Goal: Information Seeking & Learning: Check status

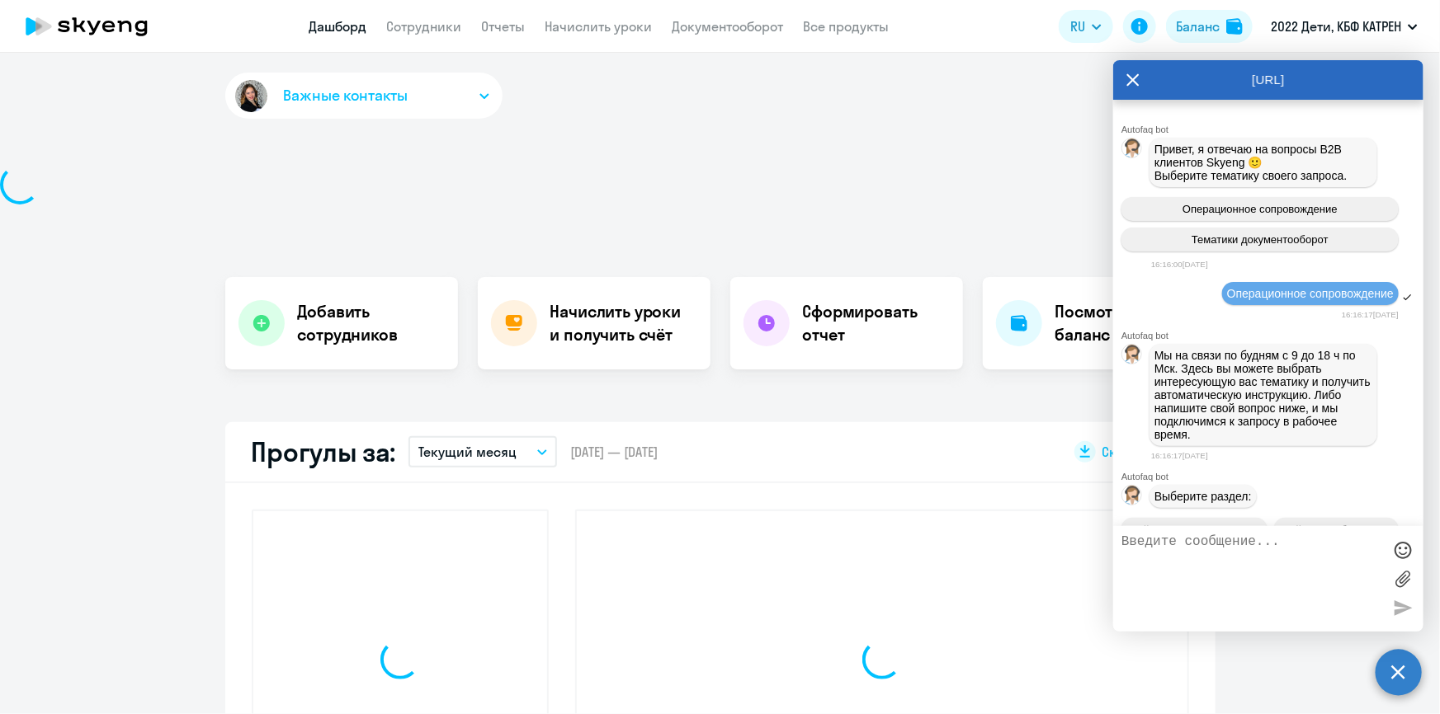
scroll to position [77466, 0]
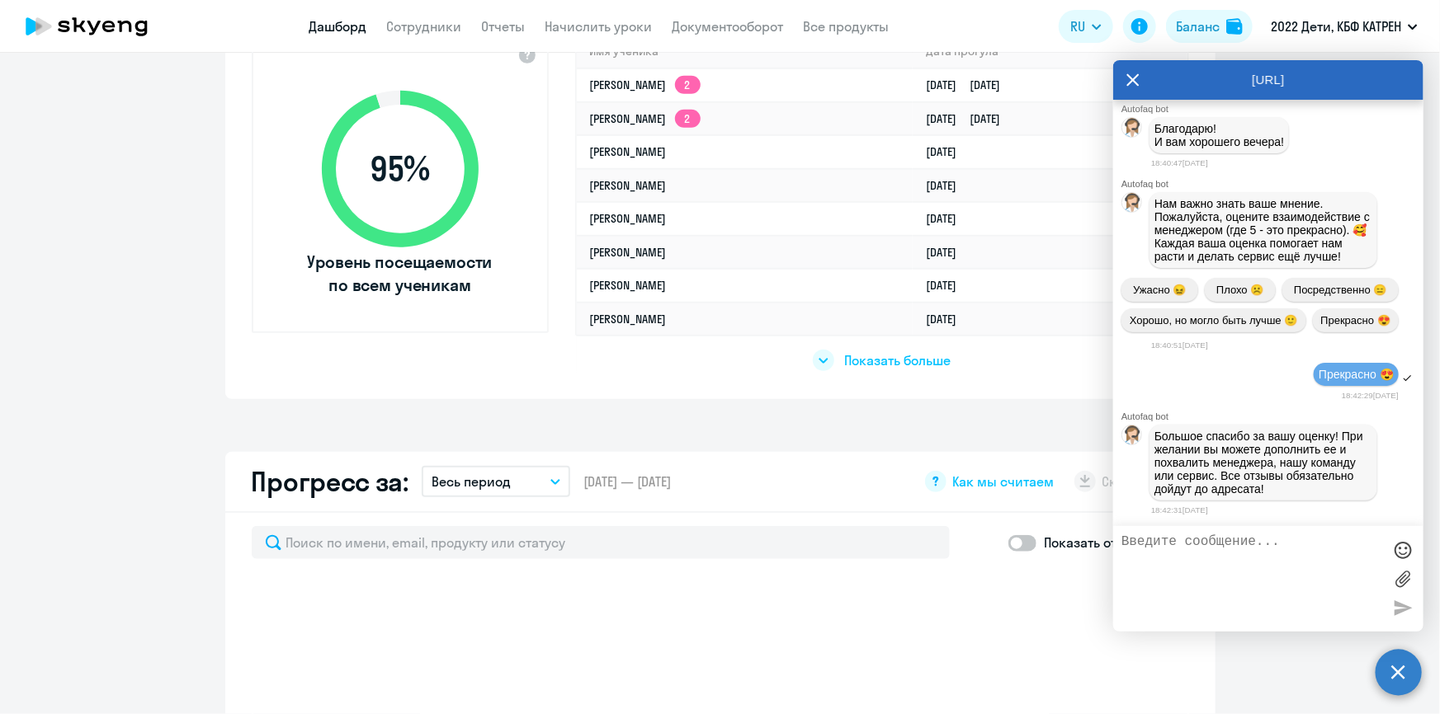
click at [1127, 68] on icon at bounding box center [1132, 80] width 13 height 40
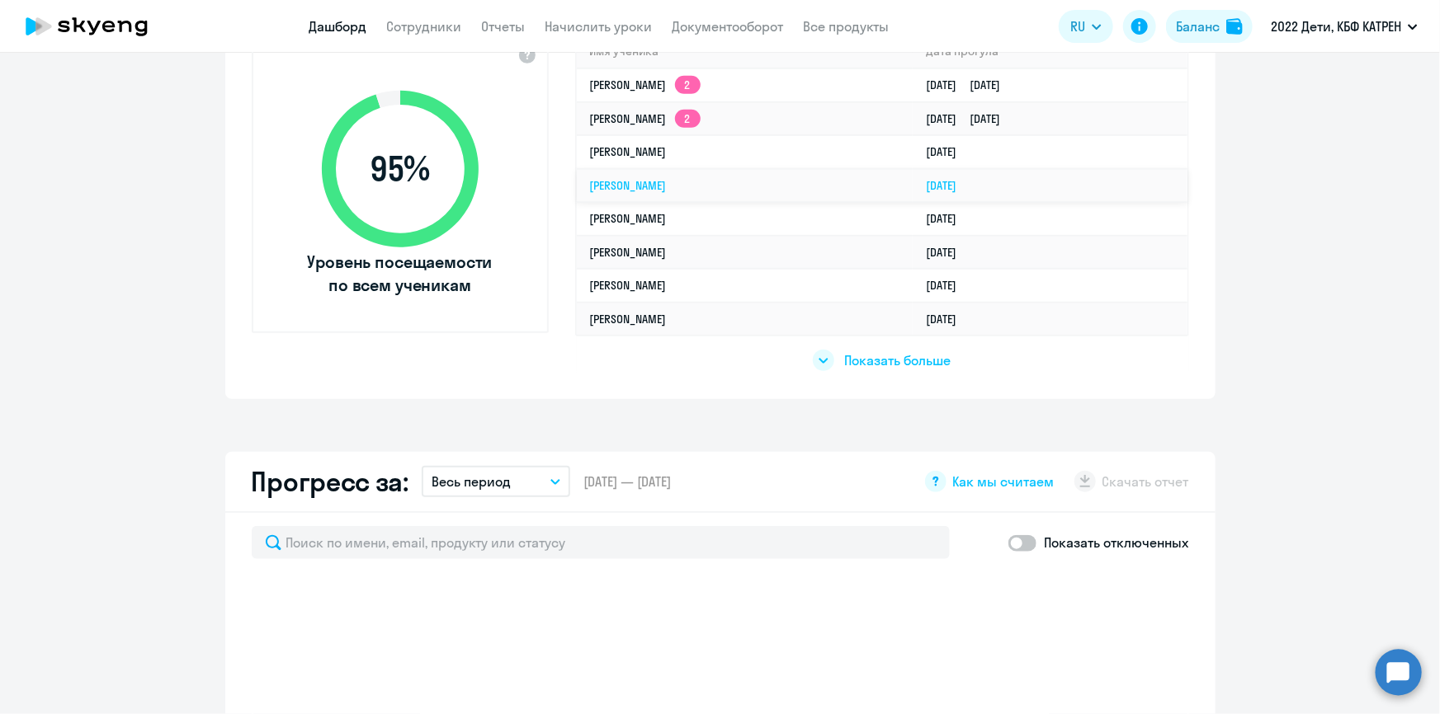
scroll to position [442, 0]
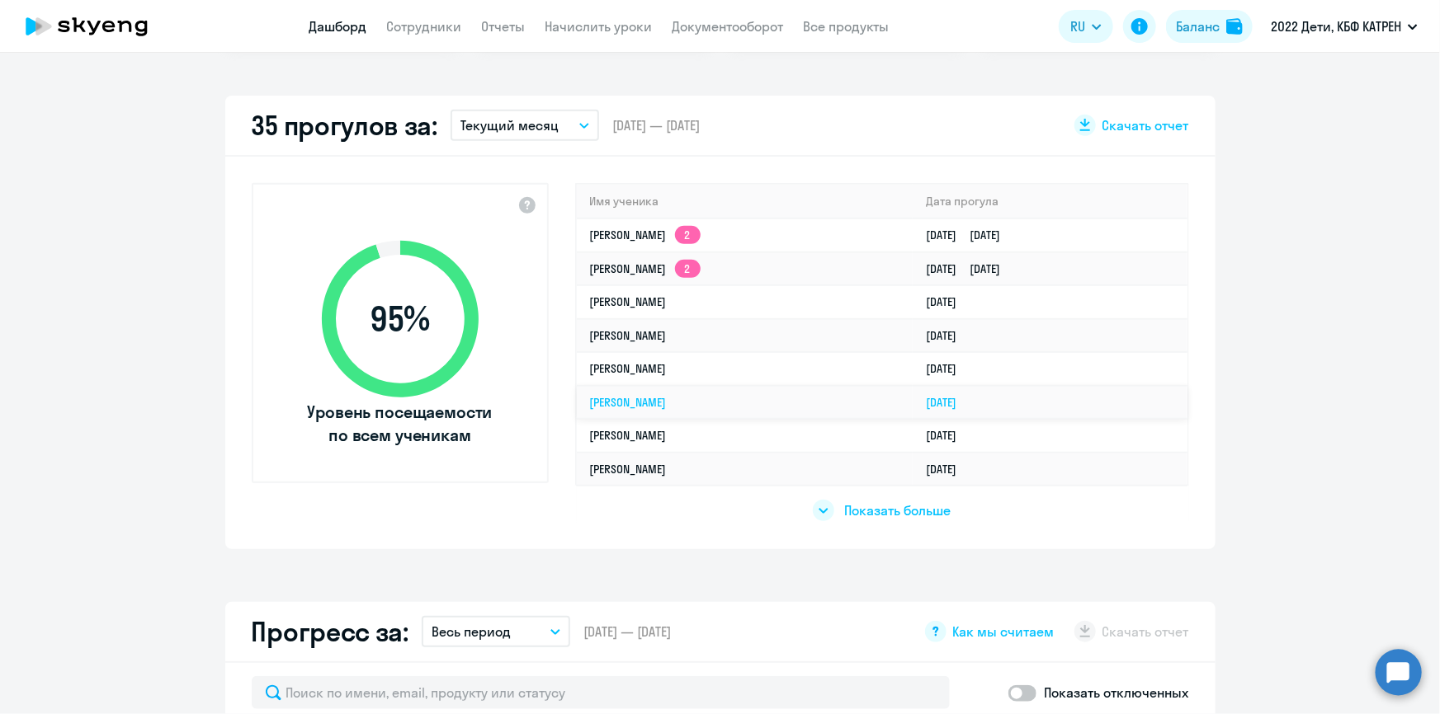
select select "30"
click at [667, 396] on link "[PERSON_NAME]" at bounding box center [628, 402] width 77 height 15
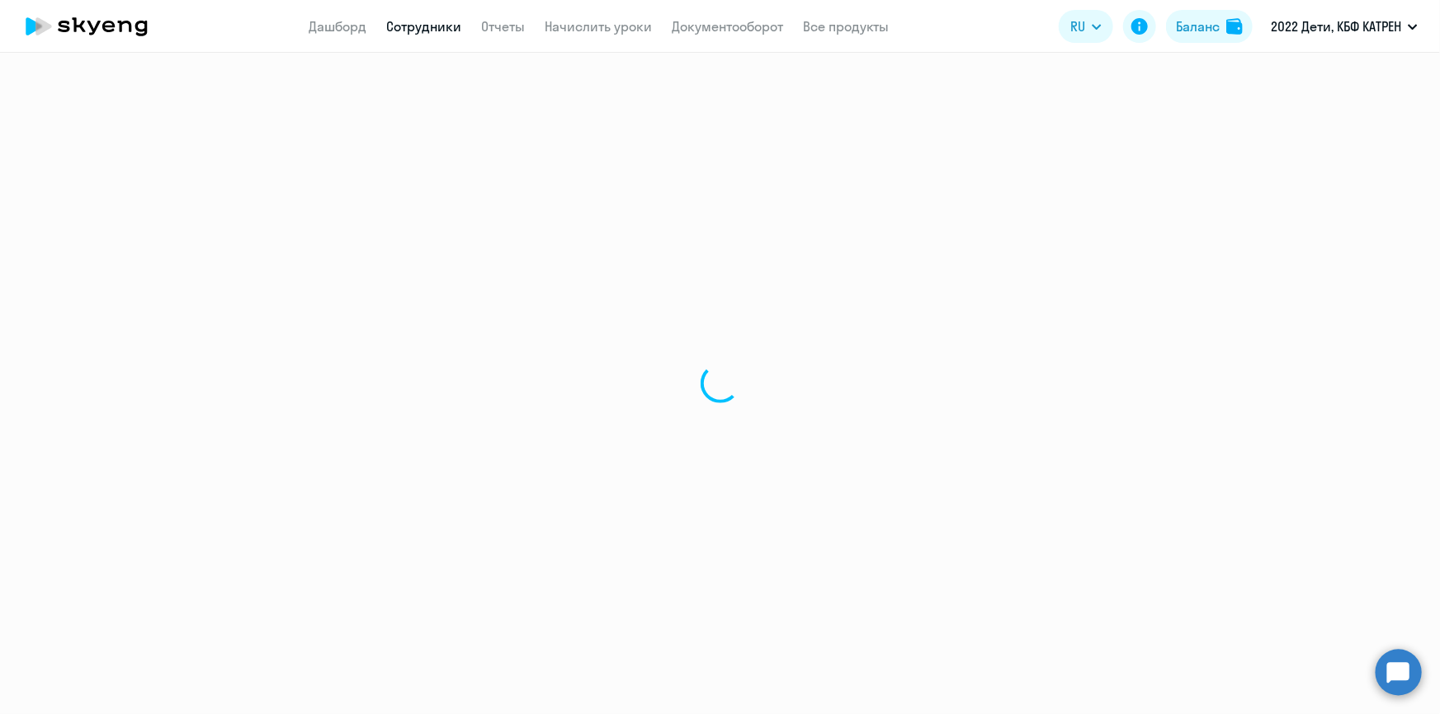
select select "math"
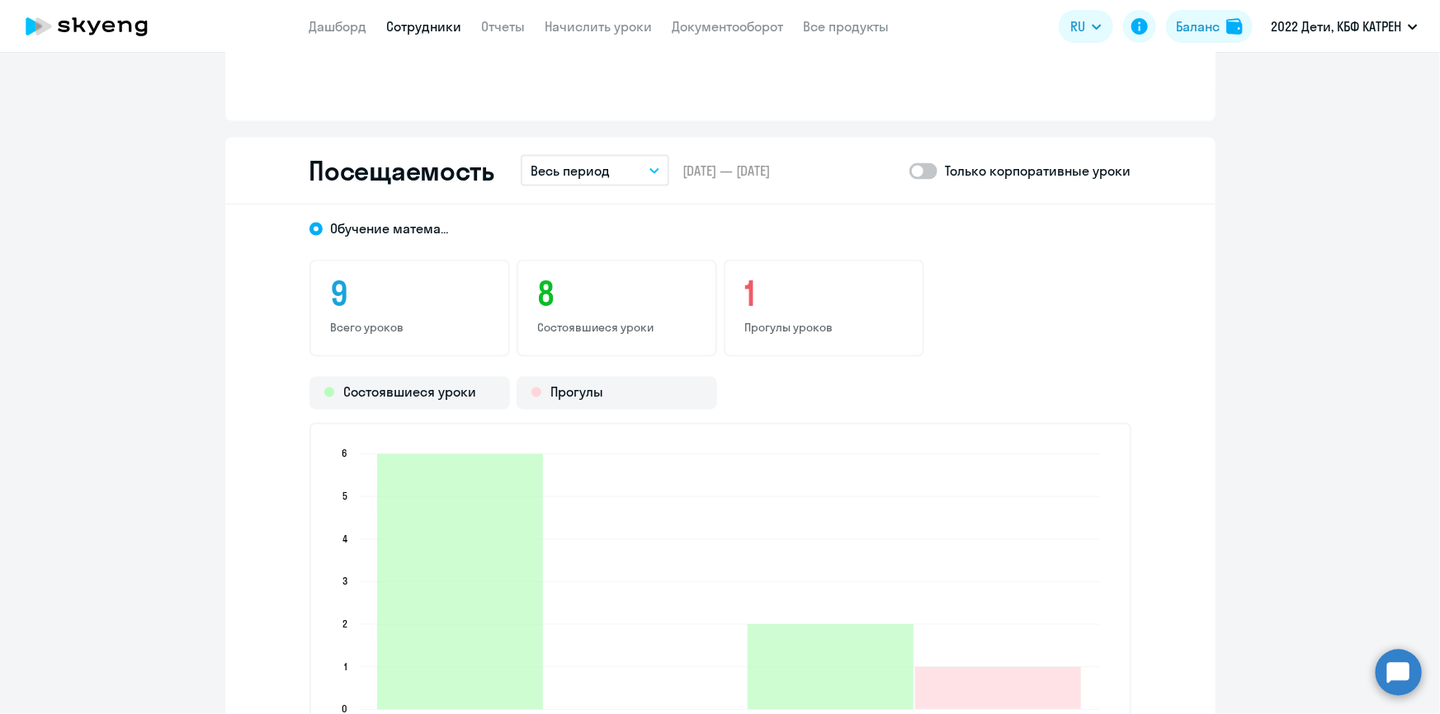
scroll to position [1650, 0]
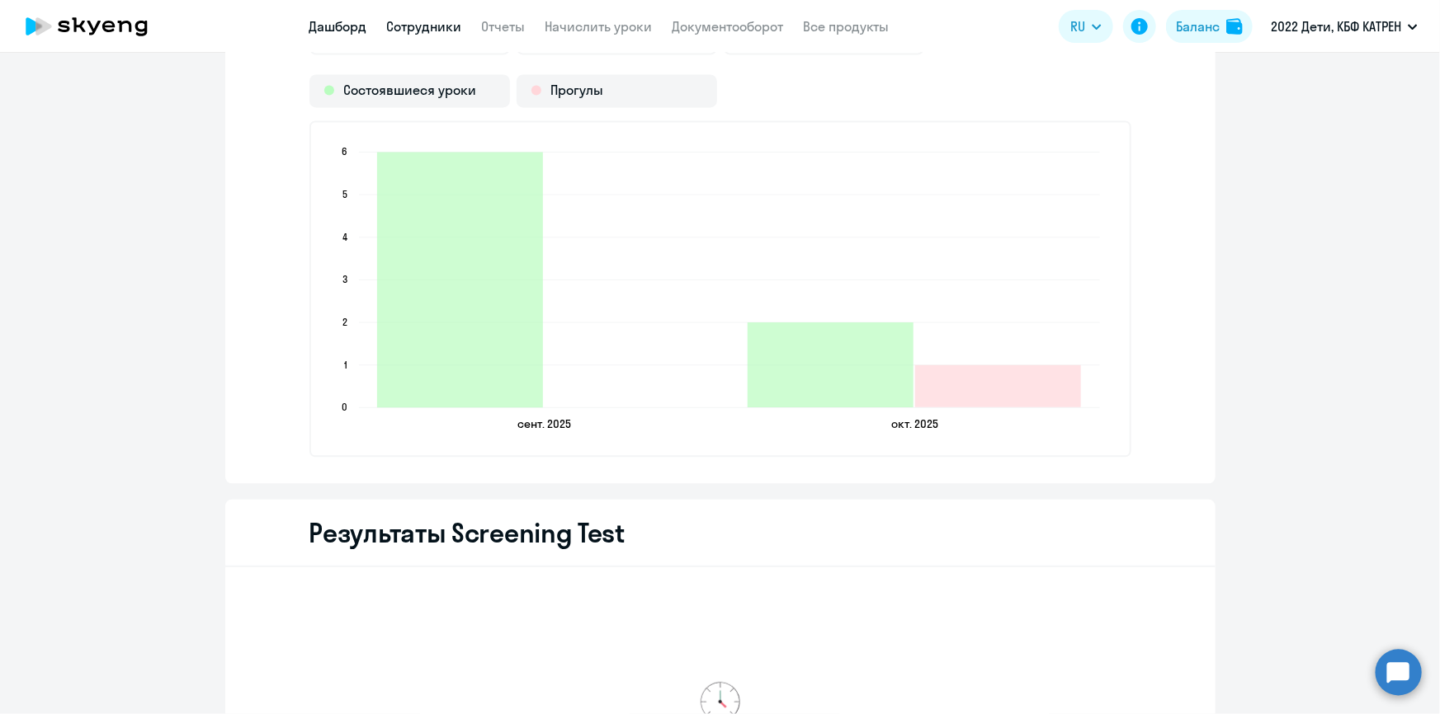
click at [332, 30] on link "Дашборд" at bounding box center [338, 26] width 58 height 16
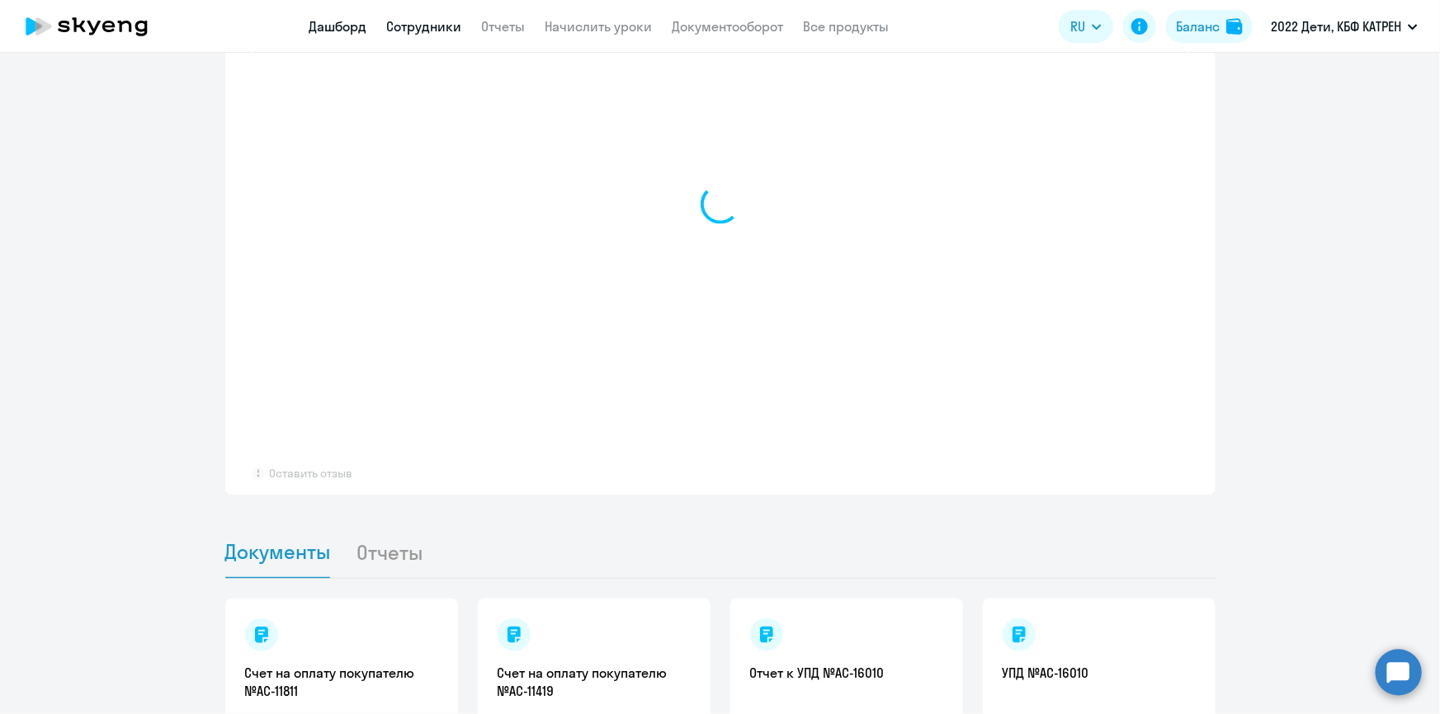
click at [438, 26] on link "Сотрудники" at bounding box center [424, 26] width 75 height 16
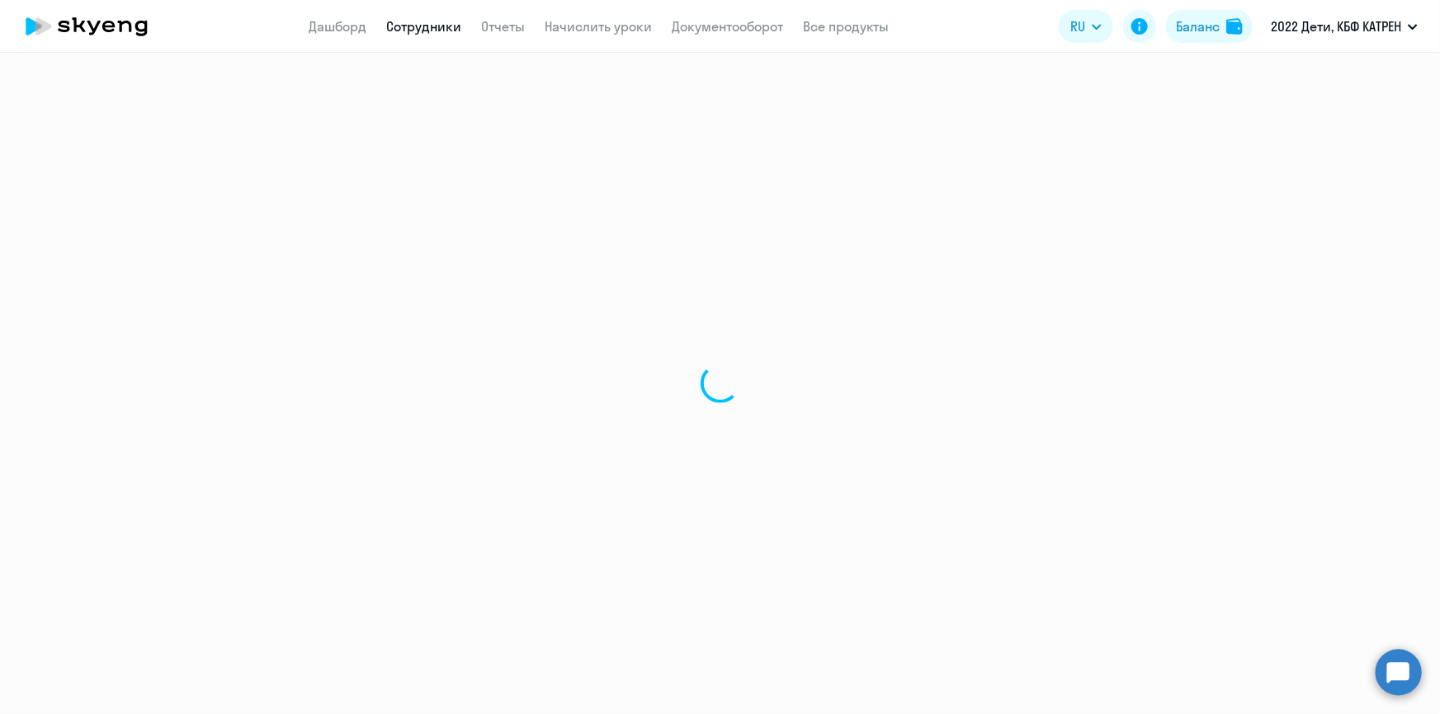
select select "30"
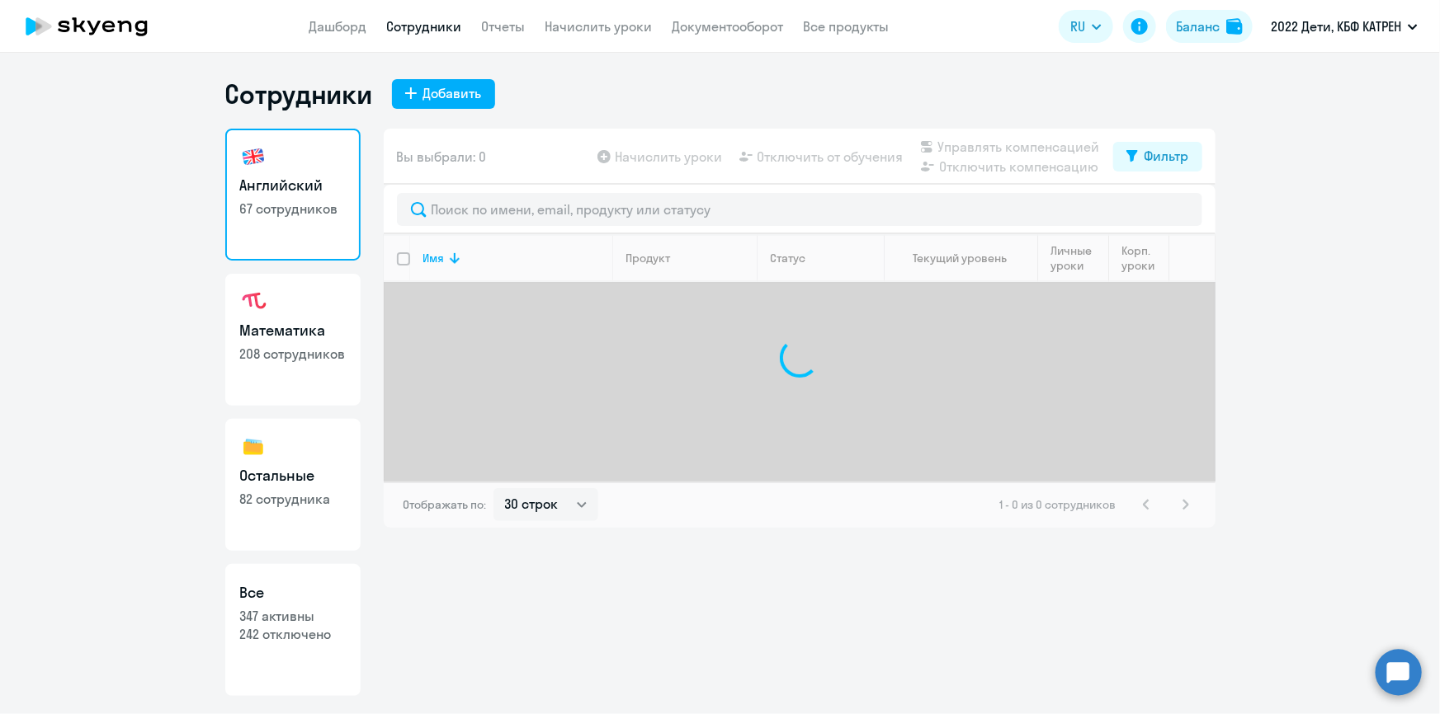
click at [339, 601] on h3 "Все" at bounding box center [293, 592] width 106 height 21
select select "30"
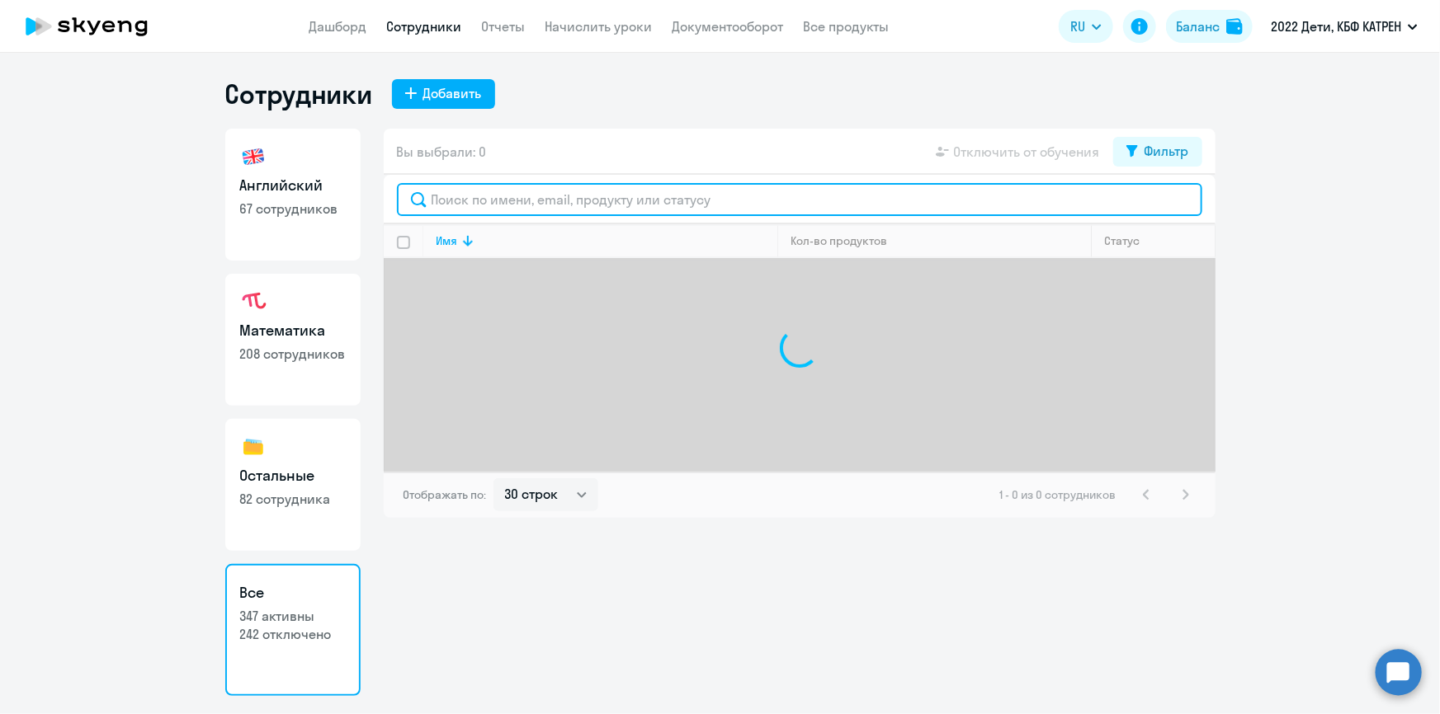
click at [536, 204] on input "text" at bounding box center [799, 199] width 805 height 33
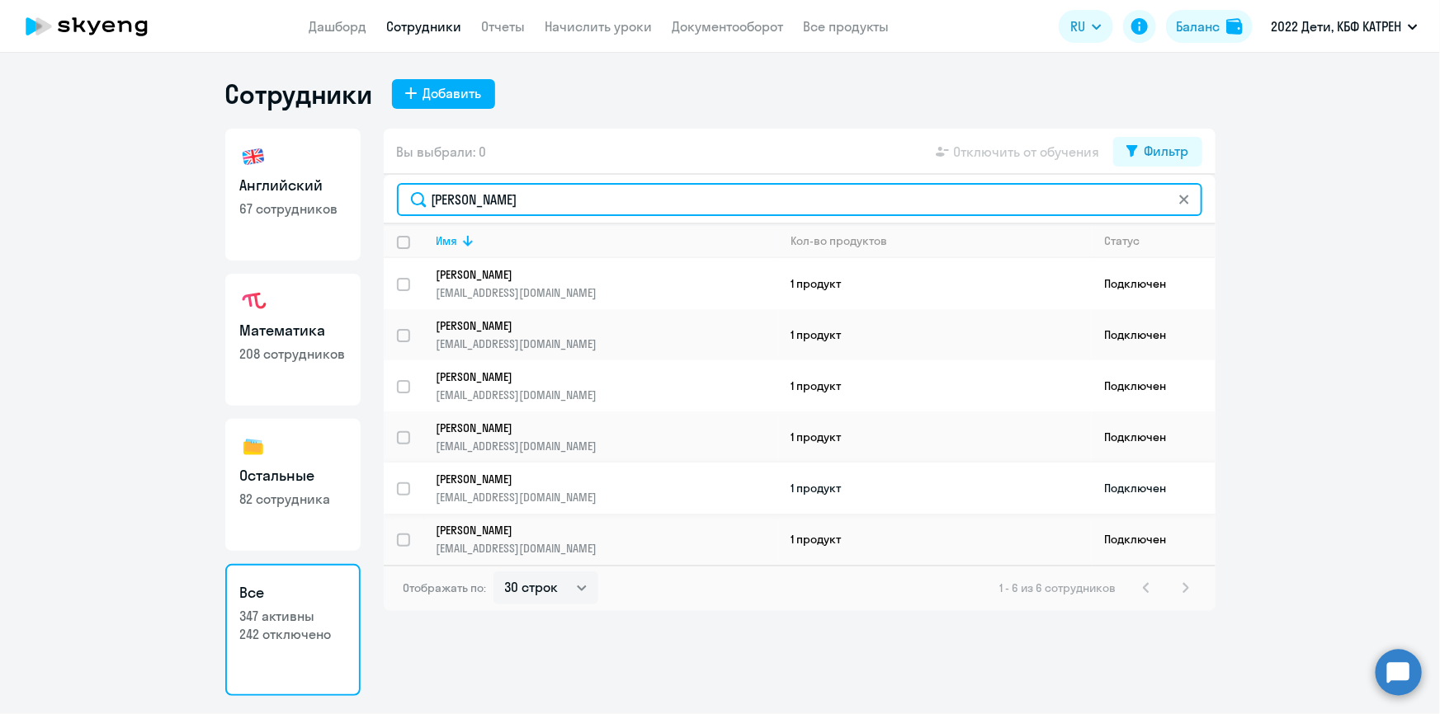
type input "[PERSON_NAME]"
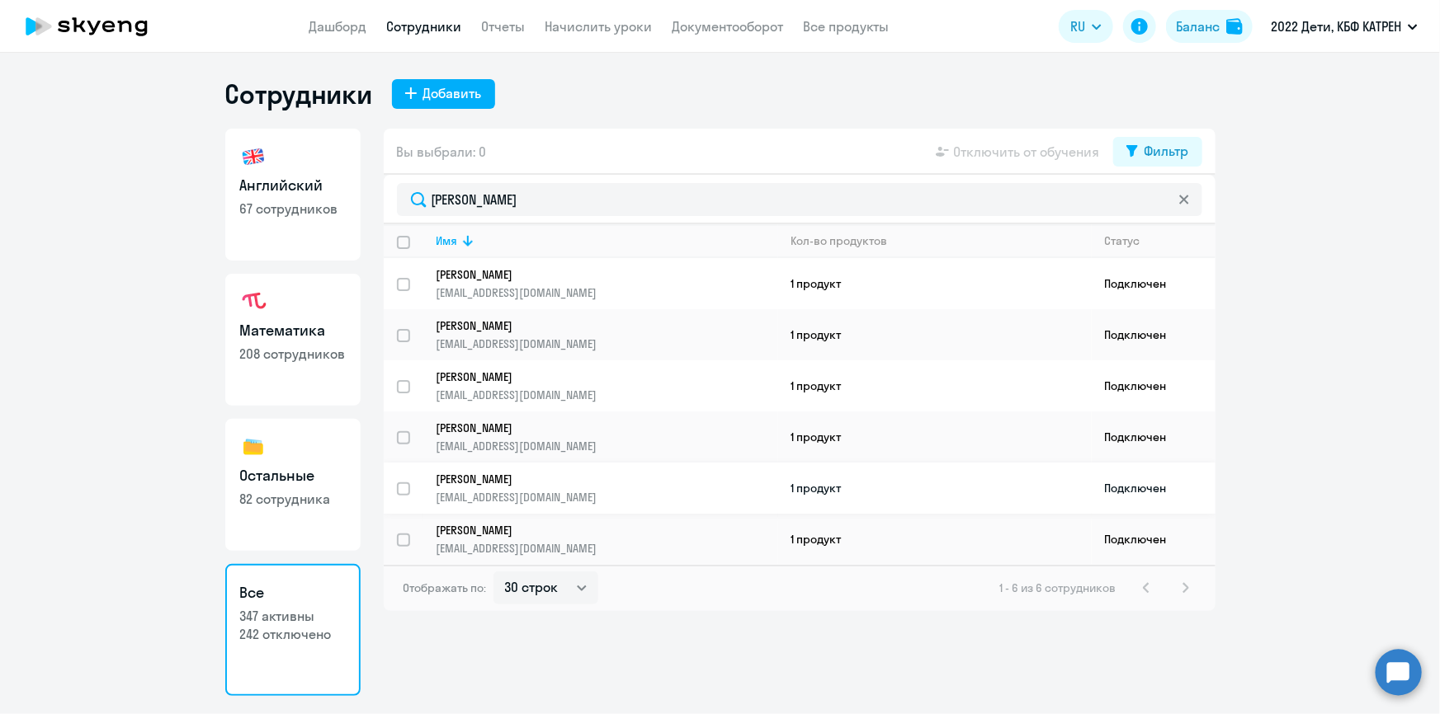
click at [470, 478] on p "[PERSON_NAME]" at bounding box center [595, 479] width 318 height 15
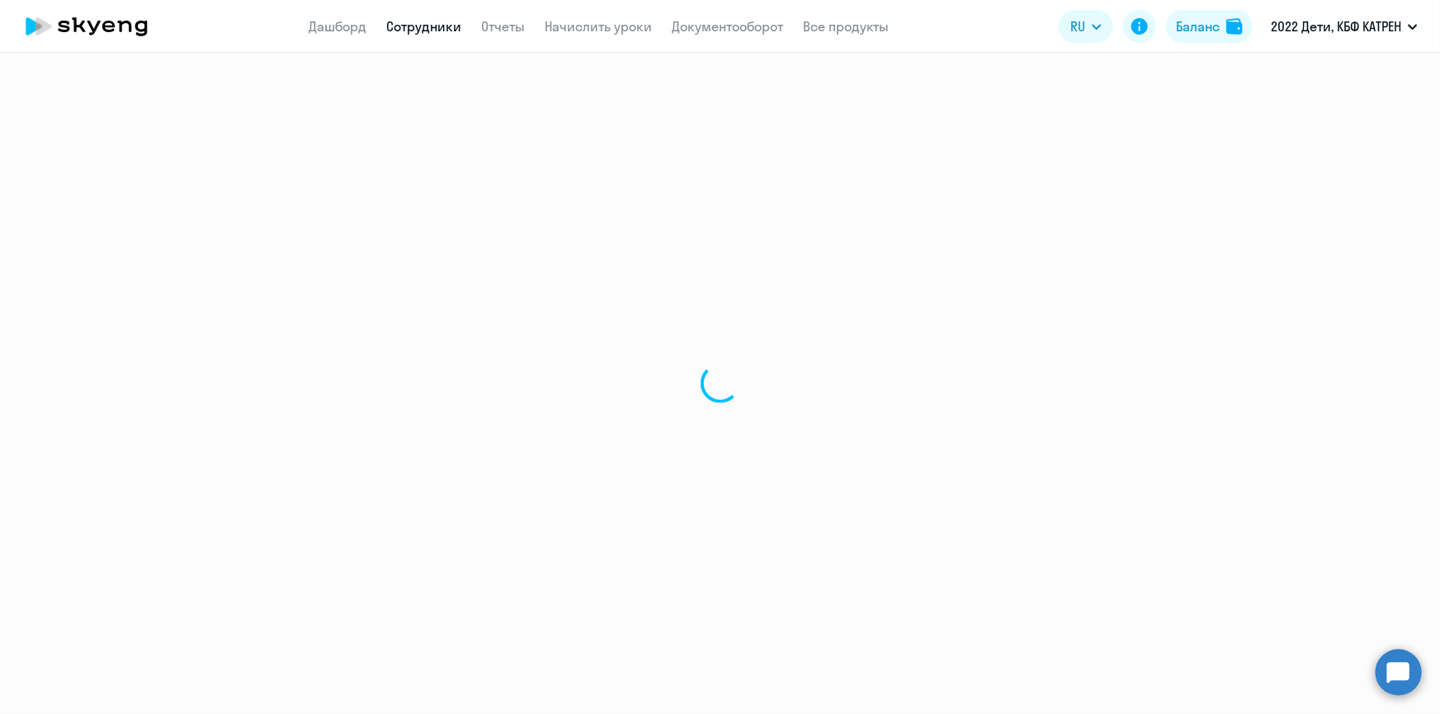
select select "math"
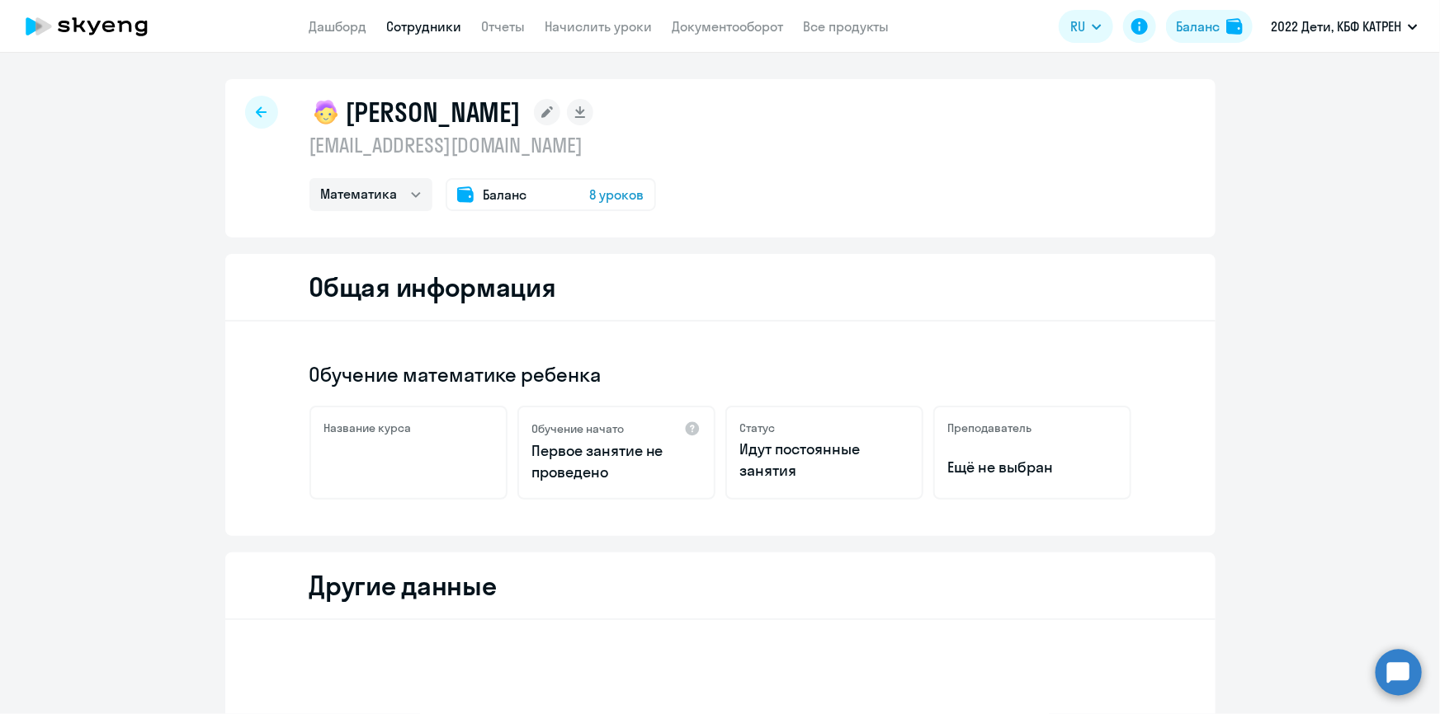
click at [417, 27] on link "Сотрудники" at bounding box center [424, 26] width 75 height 16
select select "30"
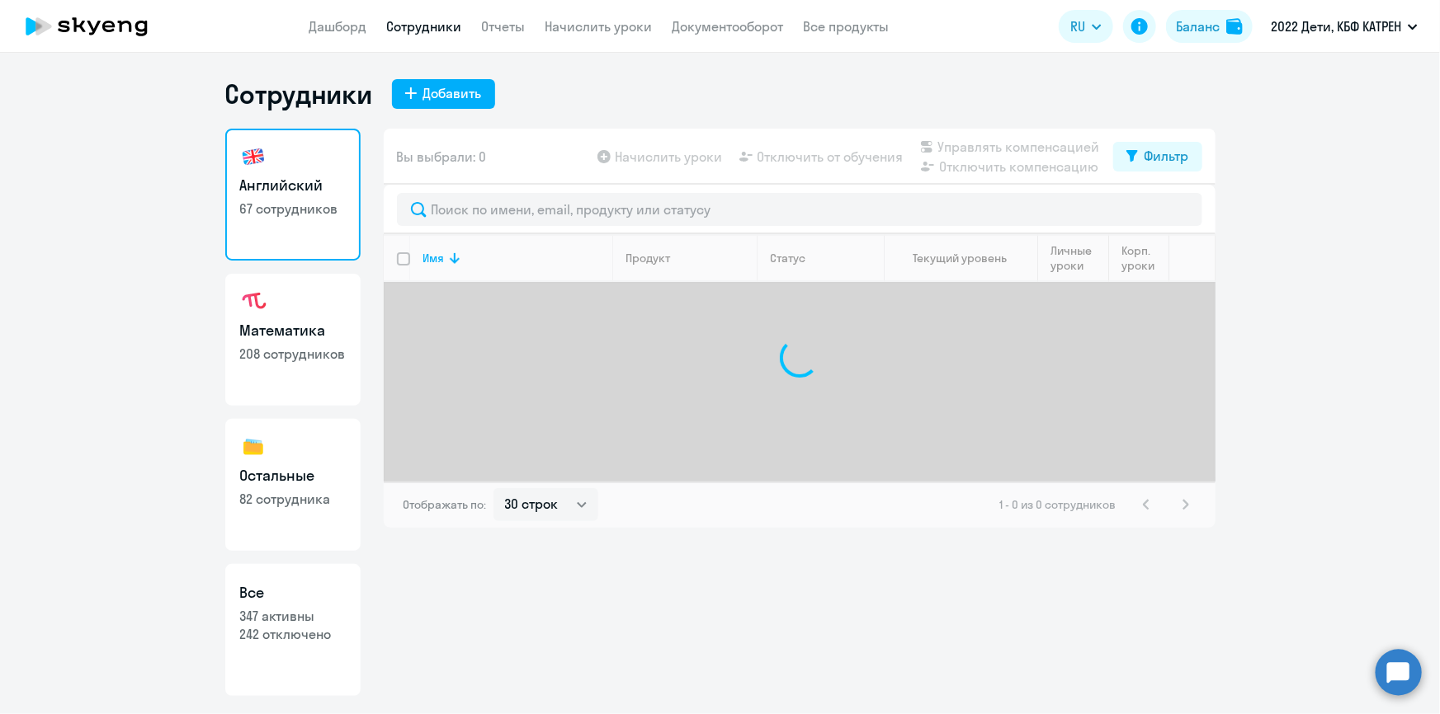
click at [270, 639] on p "242 отключено" at bounding box center [293, 634] width 106 height 18
select select "30"
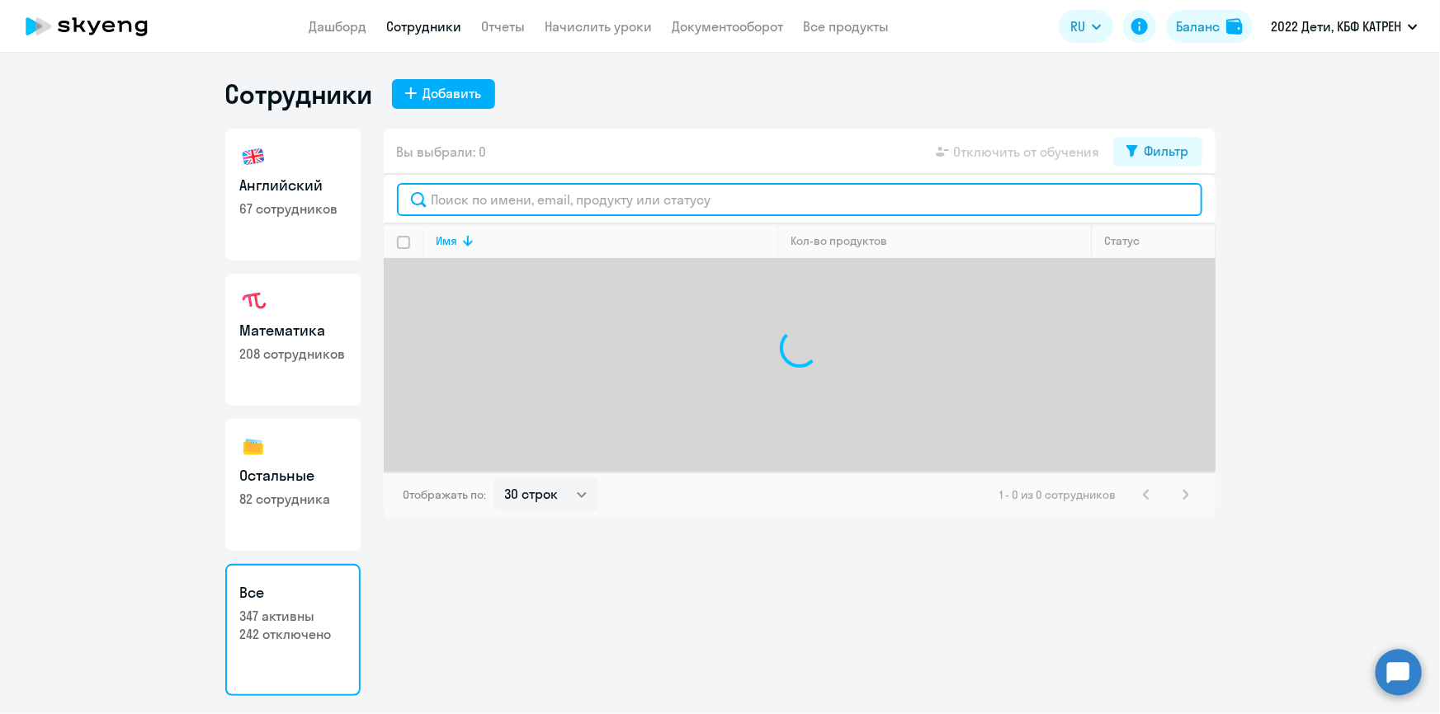
click at [482, 204] on input "text" at bounding box center [799, 199] width 805 height 33
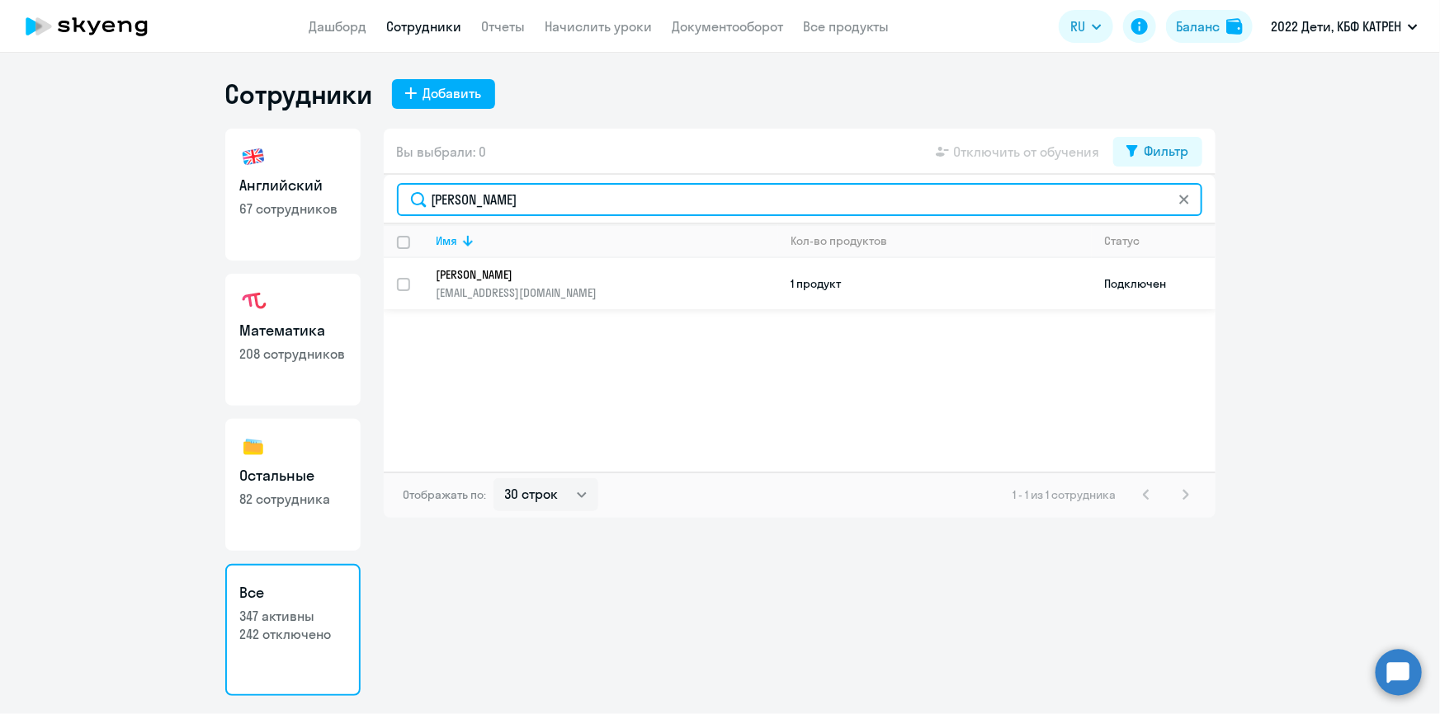
type input "[PERSON_NAME]"
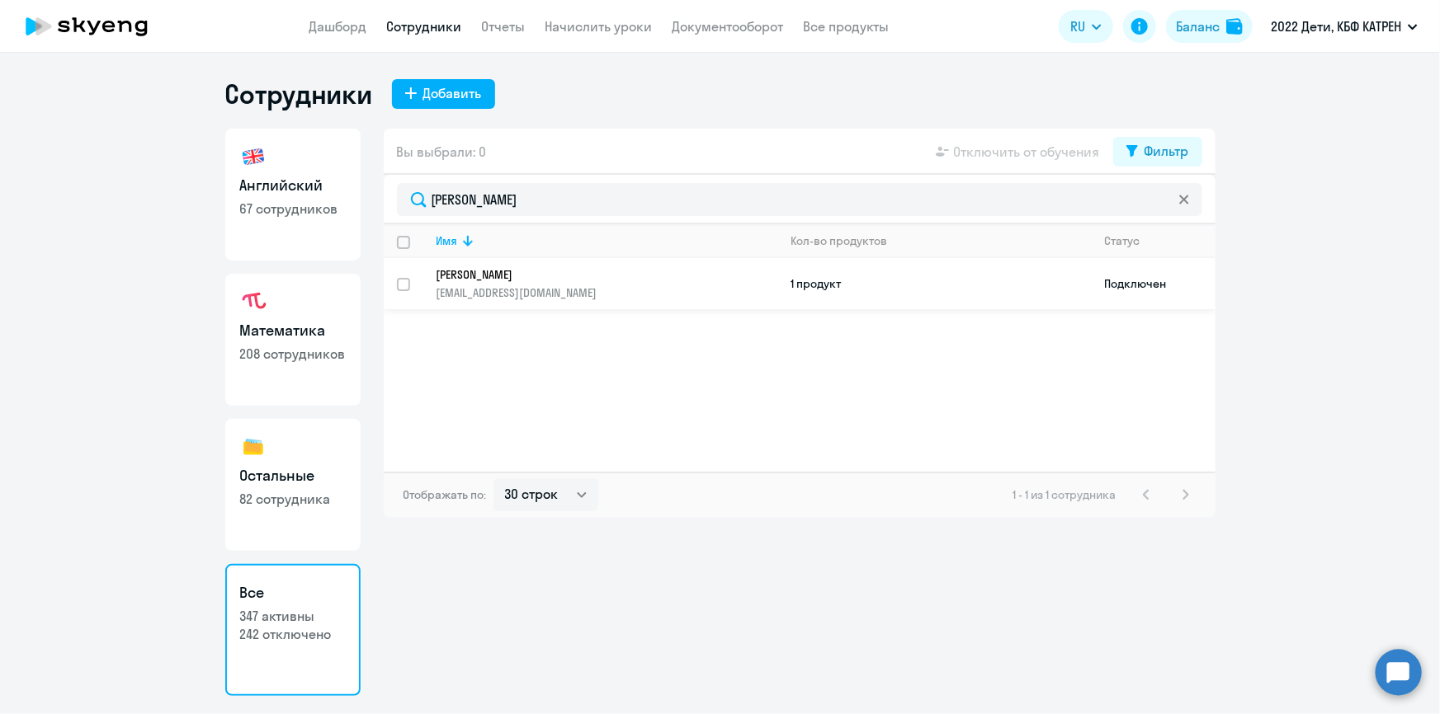
click at [516, 278] on p "[PERSON_NAME]" at bounding box center [595, 274] width 318 height 15
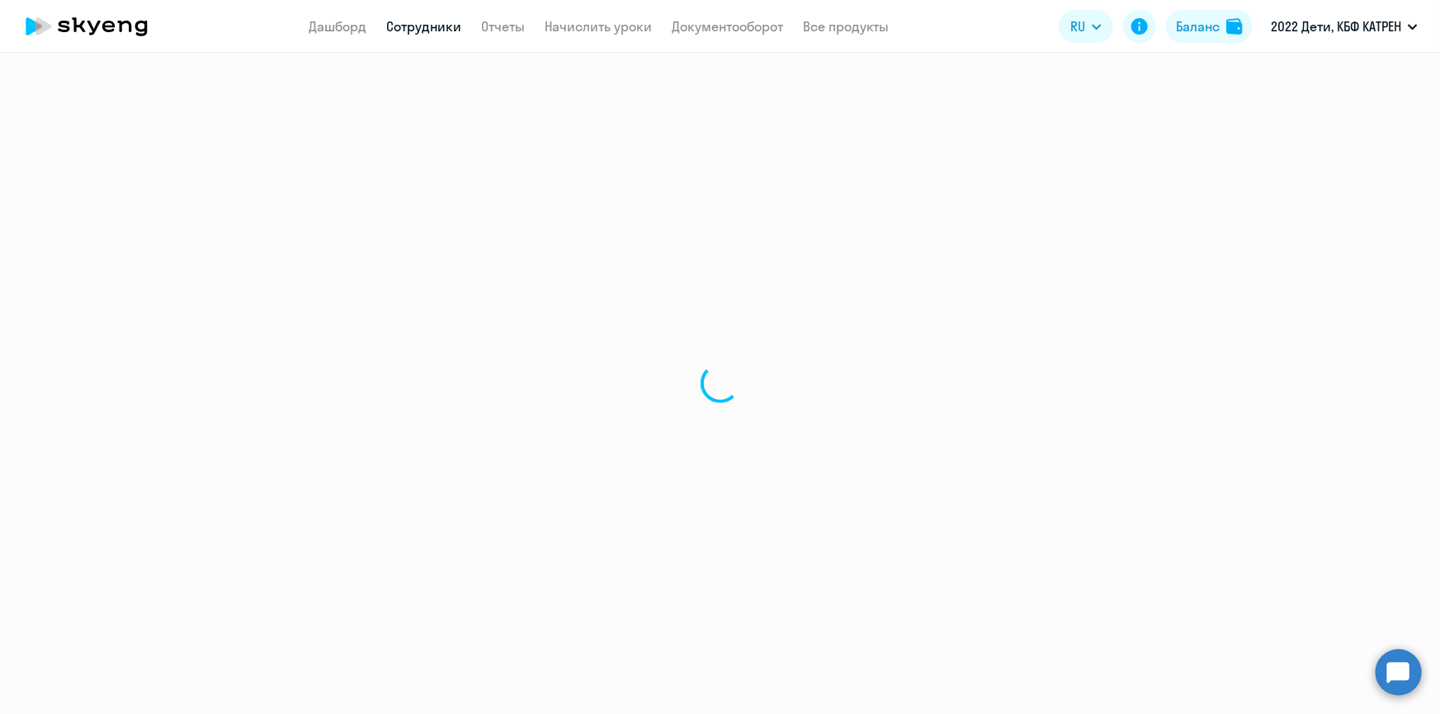
select select "math"
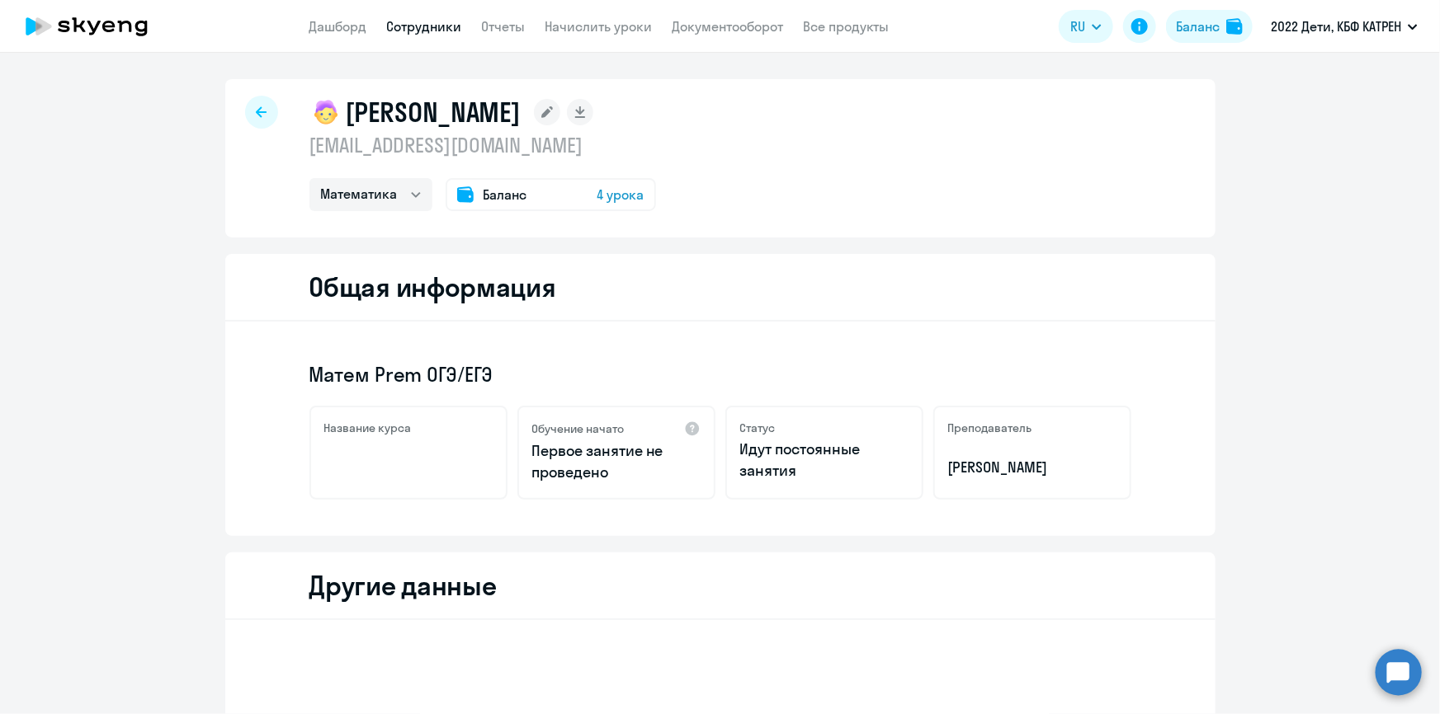
drag, startPoint x: 670, startPoint y: 241, endPoint x: 653, endPoint y: 241, distance: 16.5
click at [392, 30] on link "Сотрудники" at bounding box center [424, 26] width 75 height 16
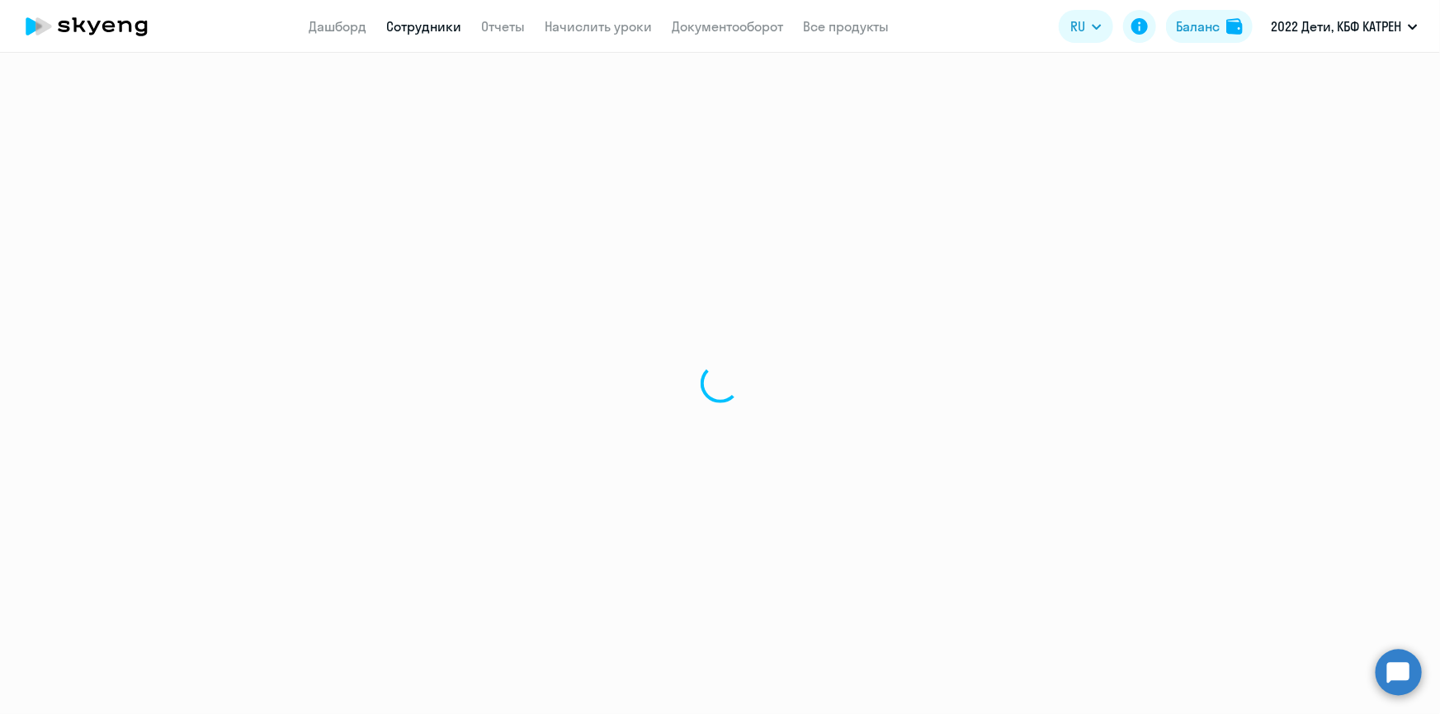
select select "30"
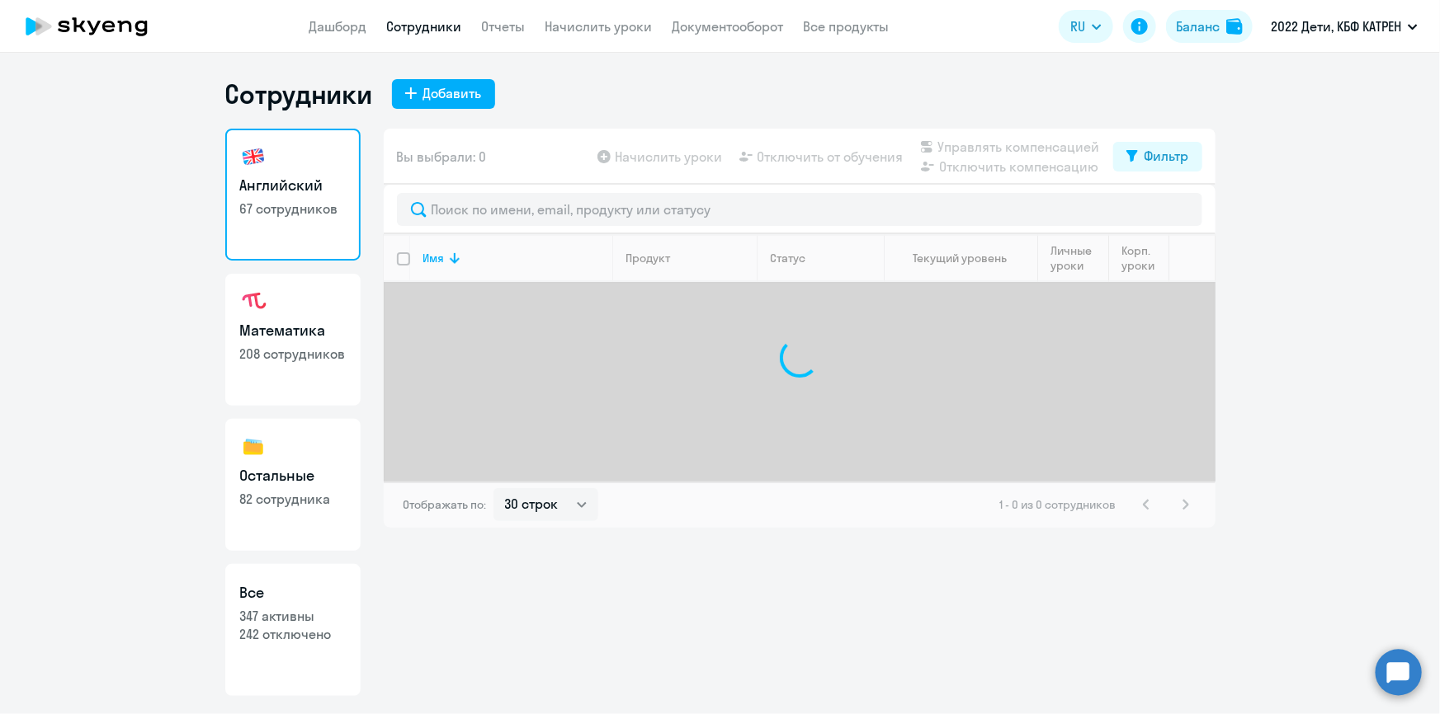
drag, startPoint x: 306, startPoint y: 639, endPoint x: 383, endPoint y: 521, distance: 140.7
click at [307, 639] on p "242 отключено" at bounding box center [293, 634] width 106 height 18
select select "30"
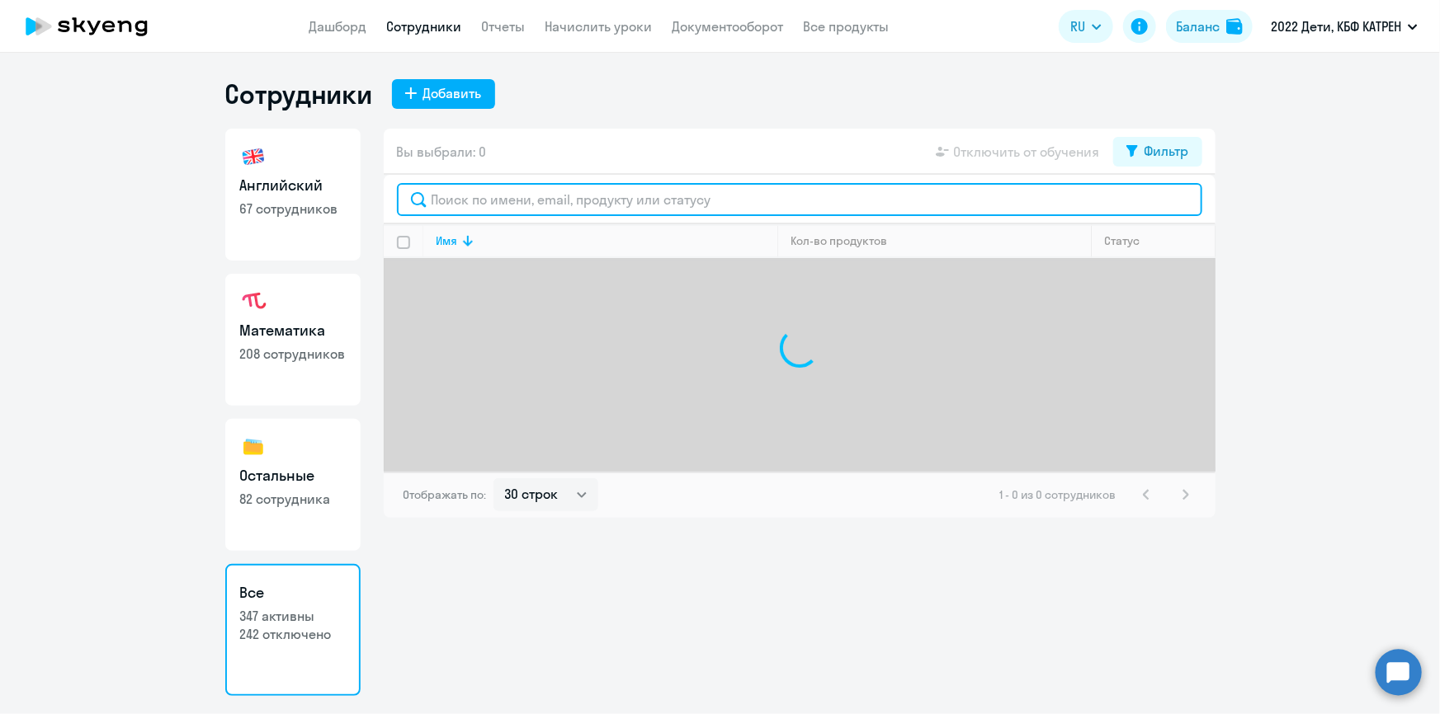
click at [526, 194] on input "text" at bounding box center [799, 199] width 805 height 33
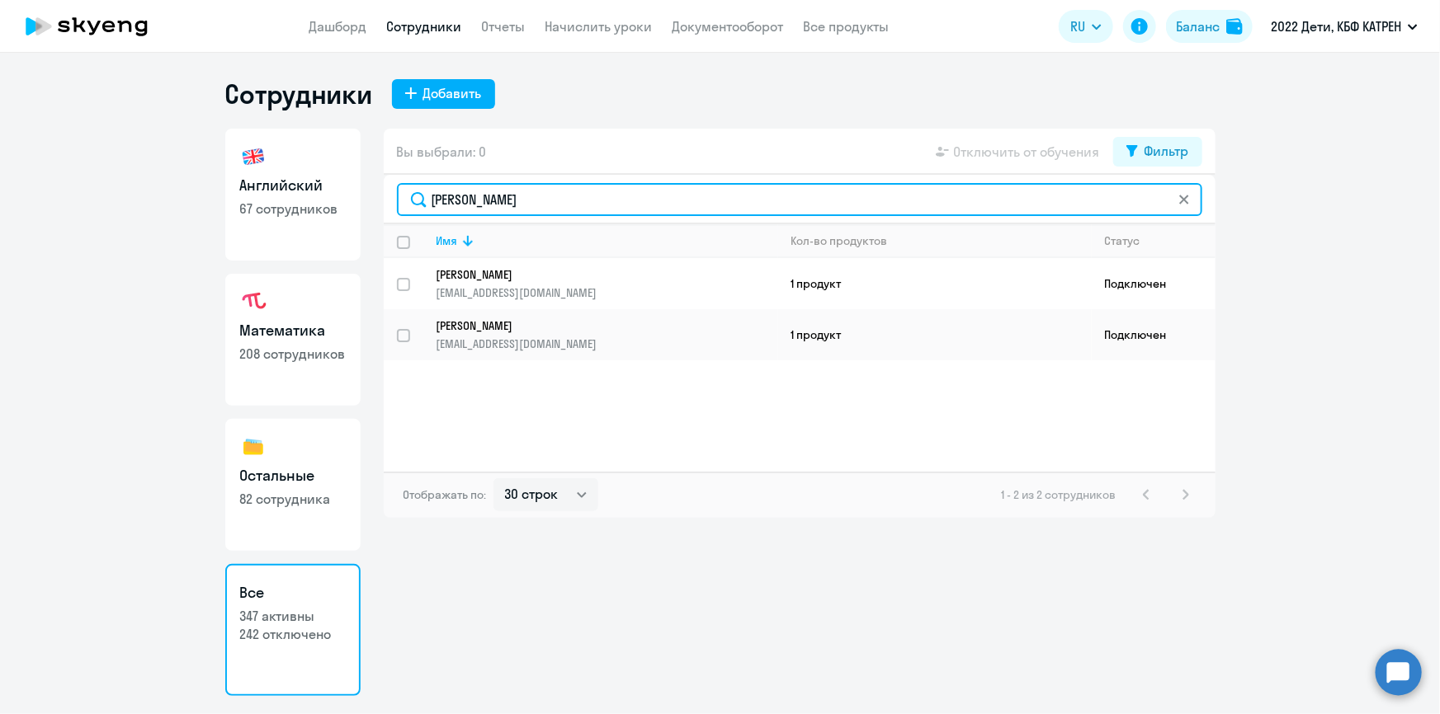
type input "[PERSON_NAME]"
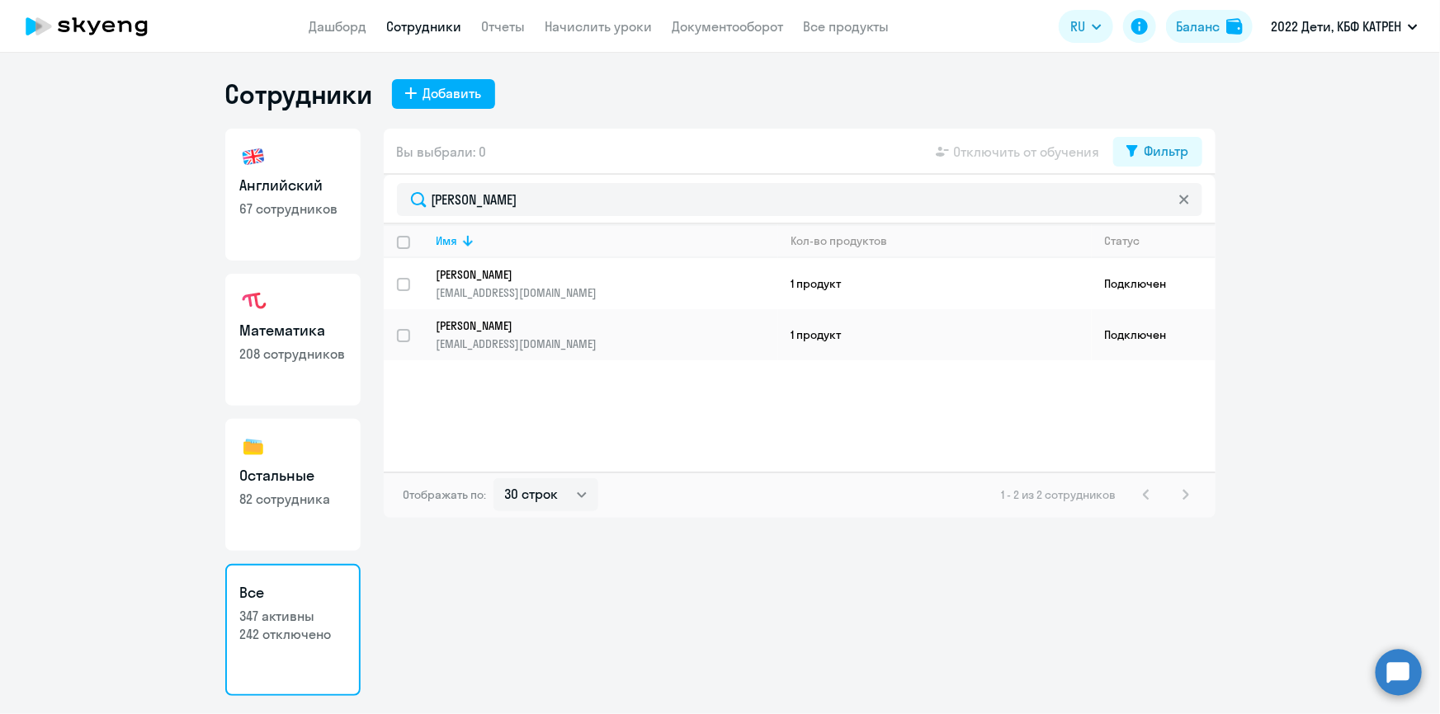
click at [500, 285] on p "[EMAIL_ADDRESS][DOMAIN_NAME]" at bounding box center [606, 292] width 341 height 15
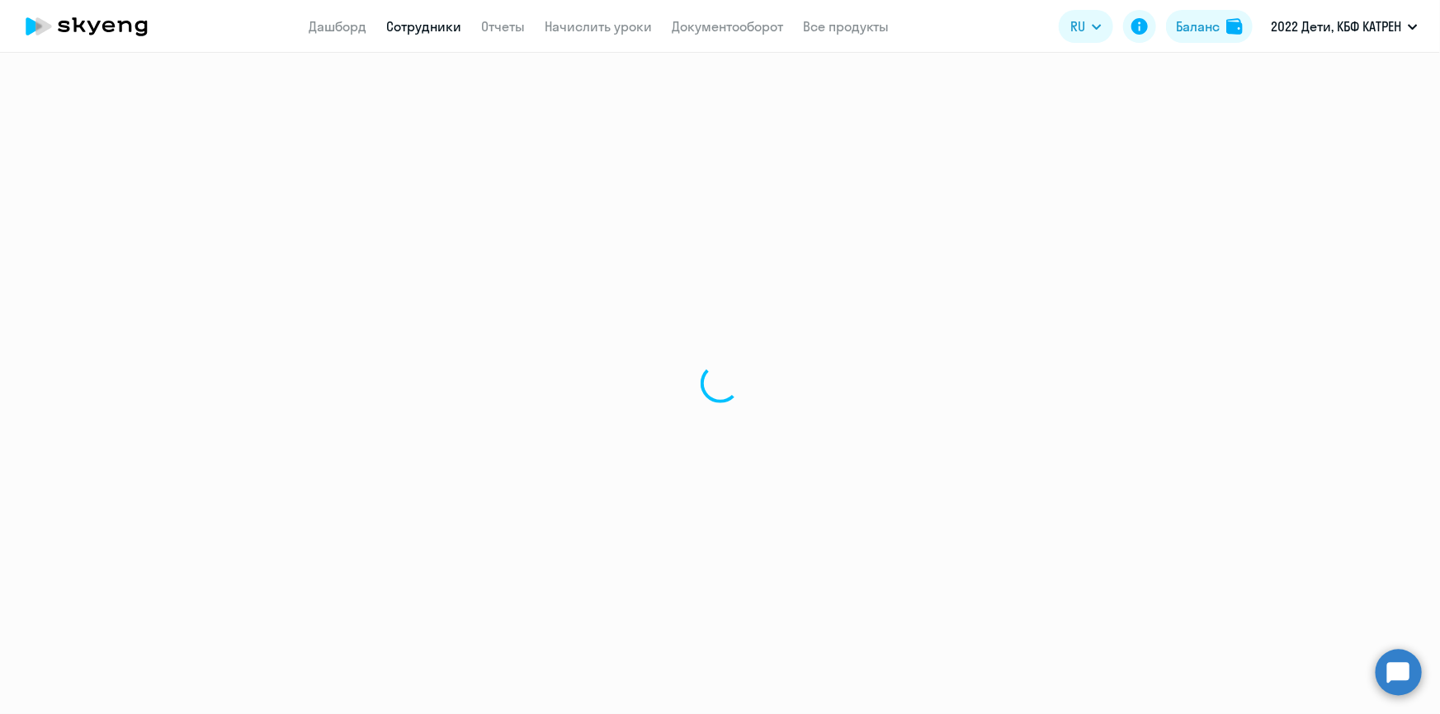
select select "english"
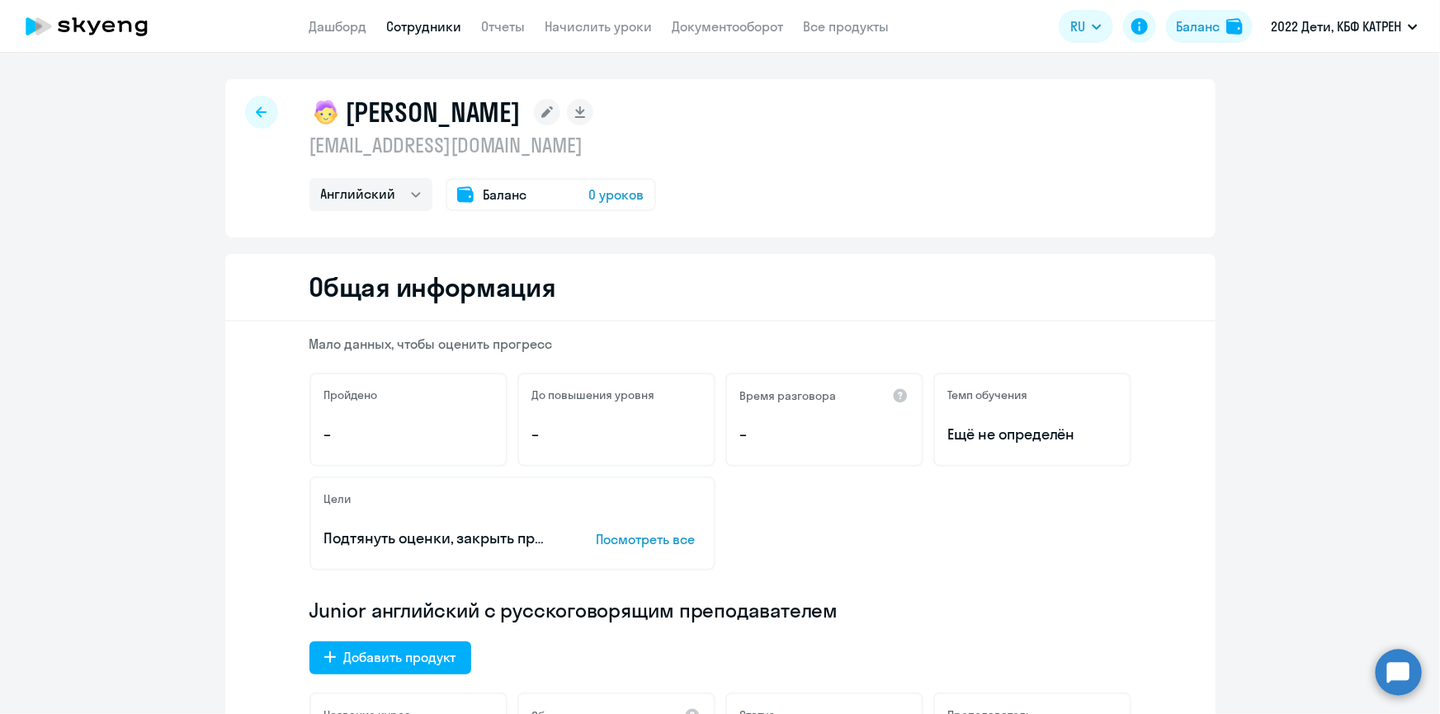
drag, startPoint x: 418, startPoint y: 26, endPoint x: 417, endPoint y: 35, distance: 9.2
click at [419, 26] on link "Сотрудники" at bounding box center [424, 26] width 75 height 16
select select "30"
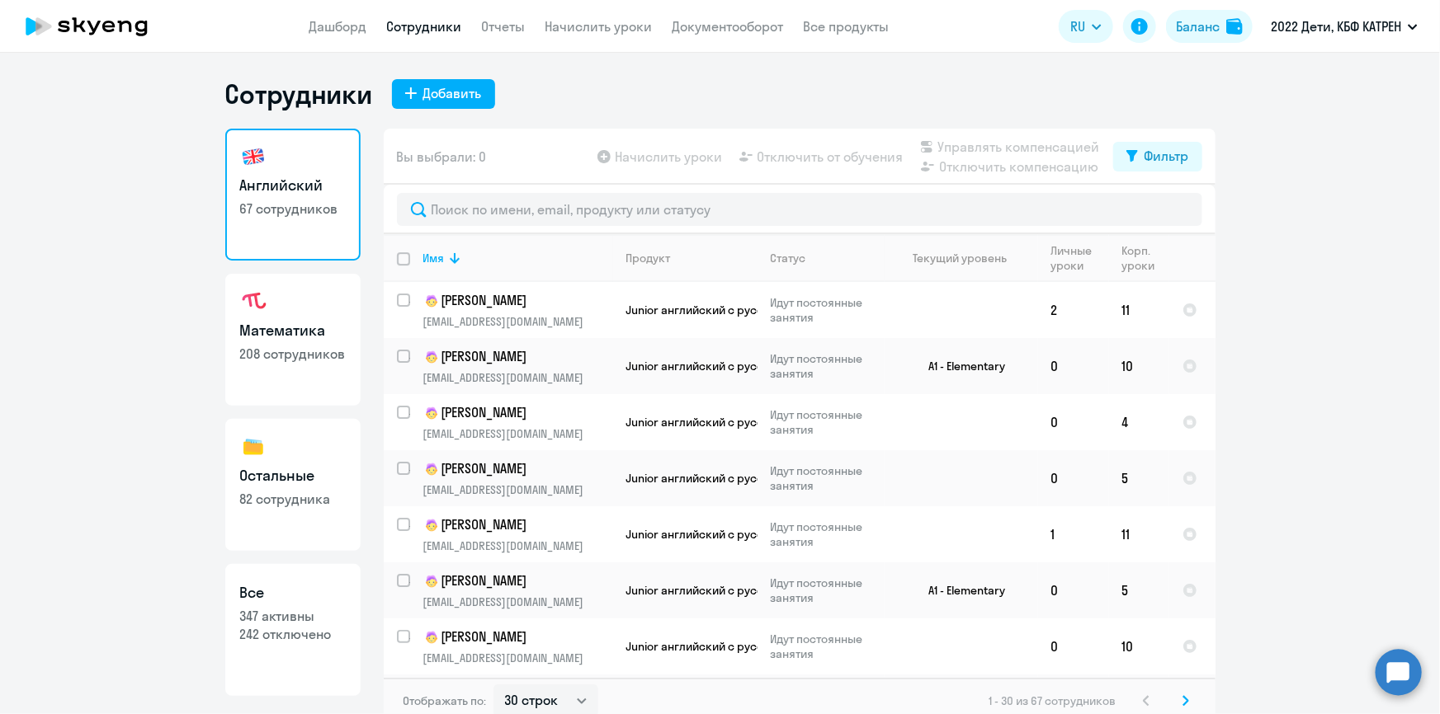
click at [290, 596] on h3 "Все" at bounding box center [293, 592] width 106 height 21
select select "30"
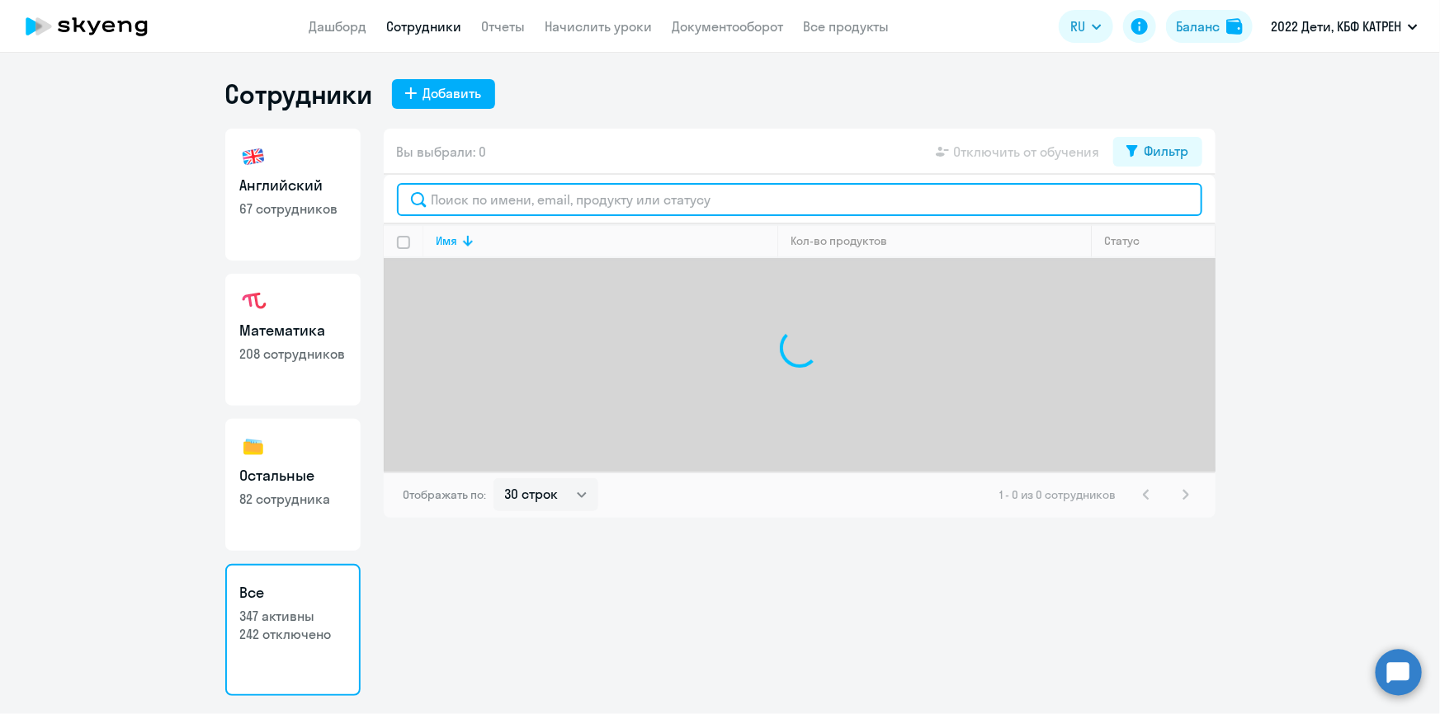
click at [557, 208] on input "text" at bounding box center [799, 199] width 805 height 33
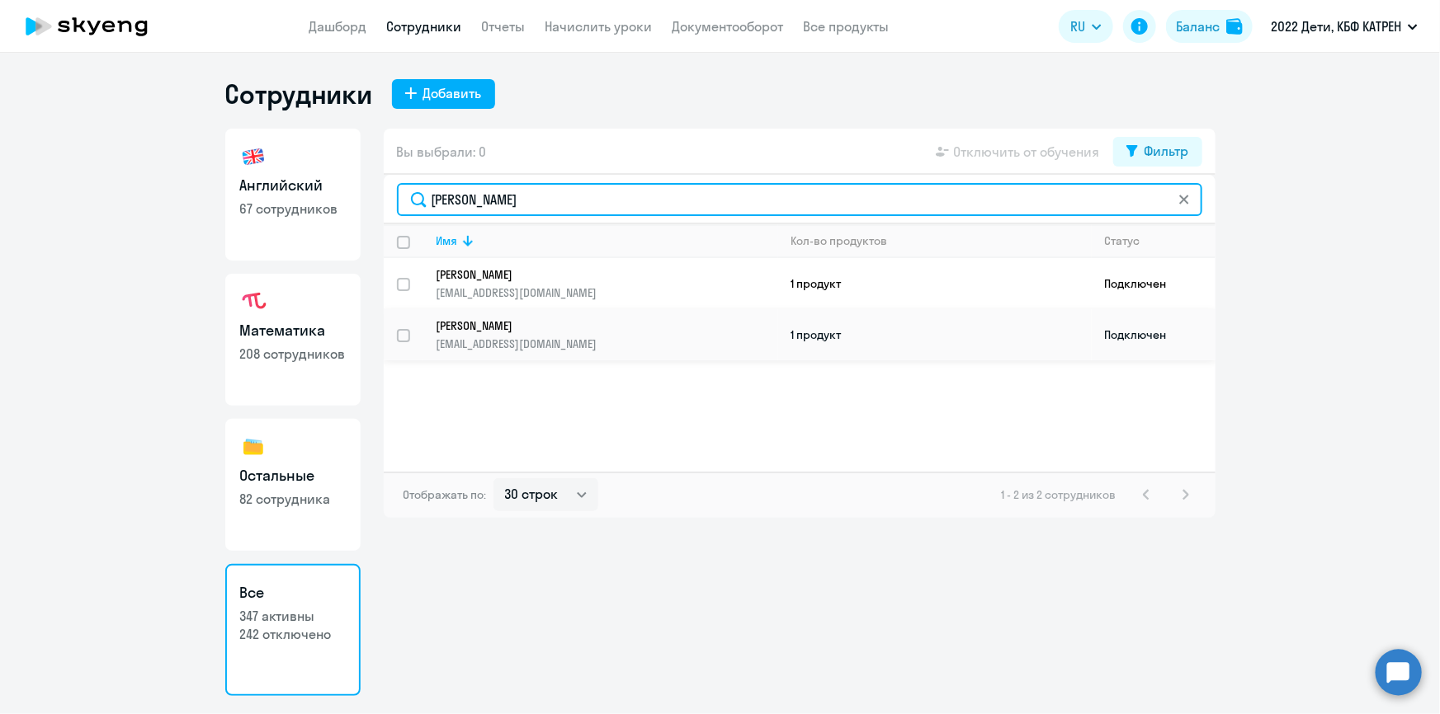
type input "[PERSON_NAME]"
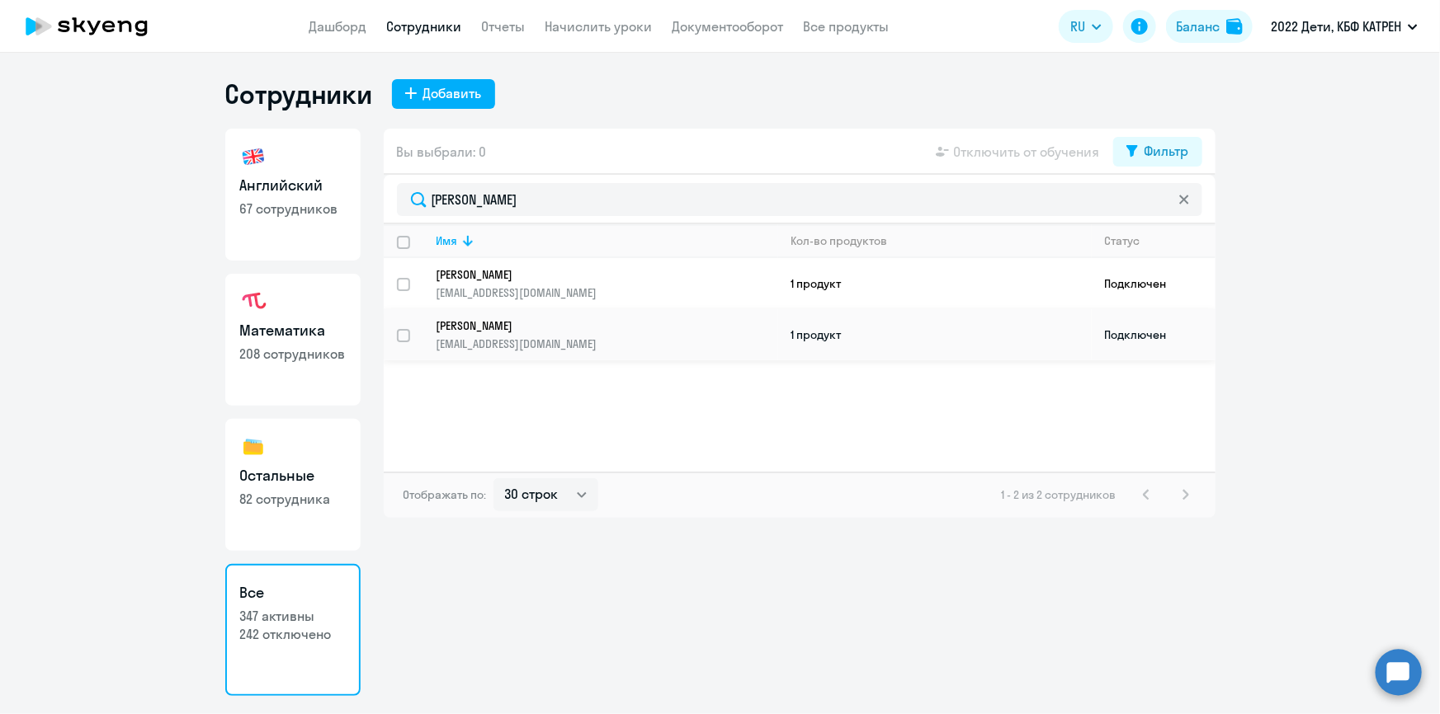
click at [551, 337] on p "[EMAIL_ADDRESS][DOMAIN_NAME]" at bounding box center [606, 344] width 341 height 15
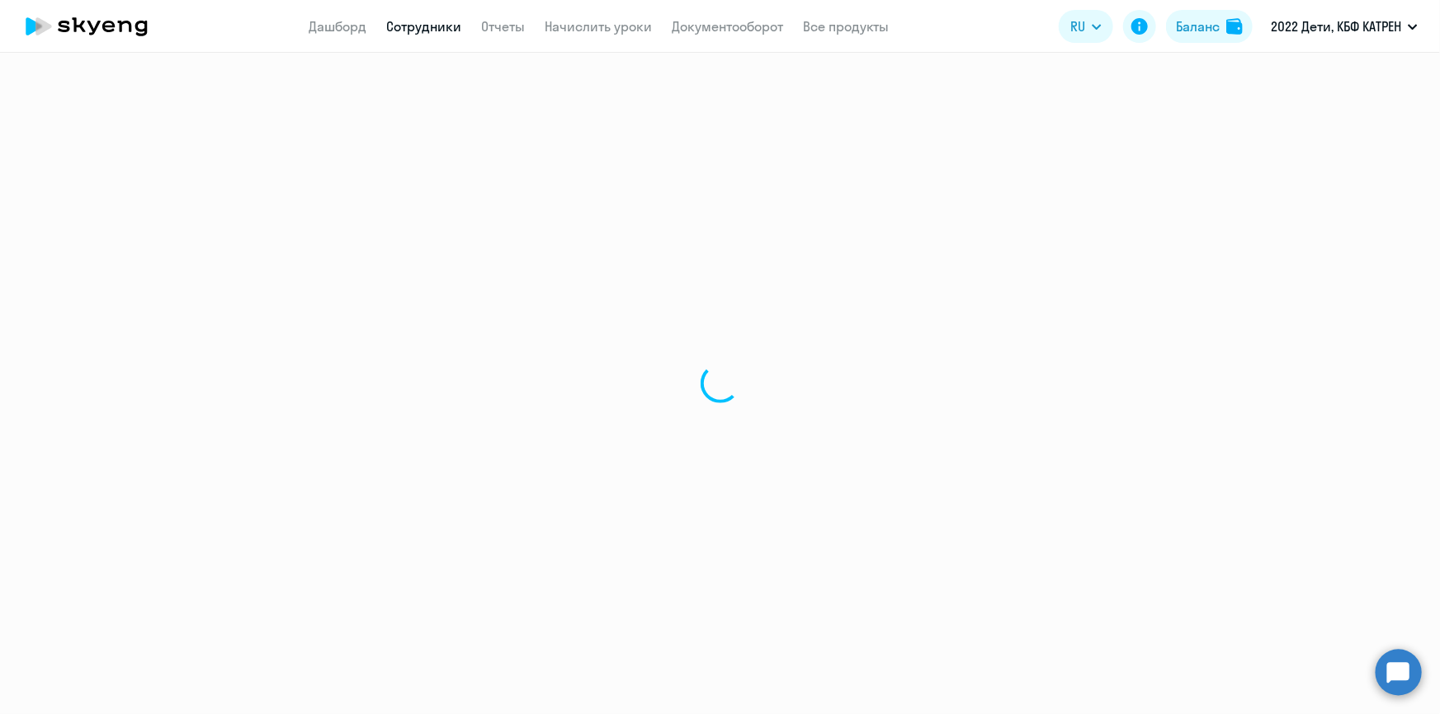
select select "english"
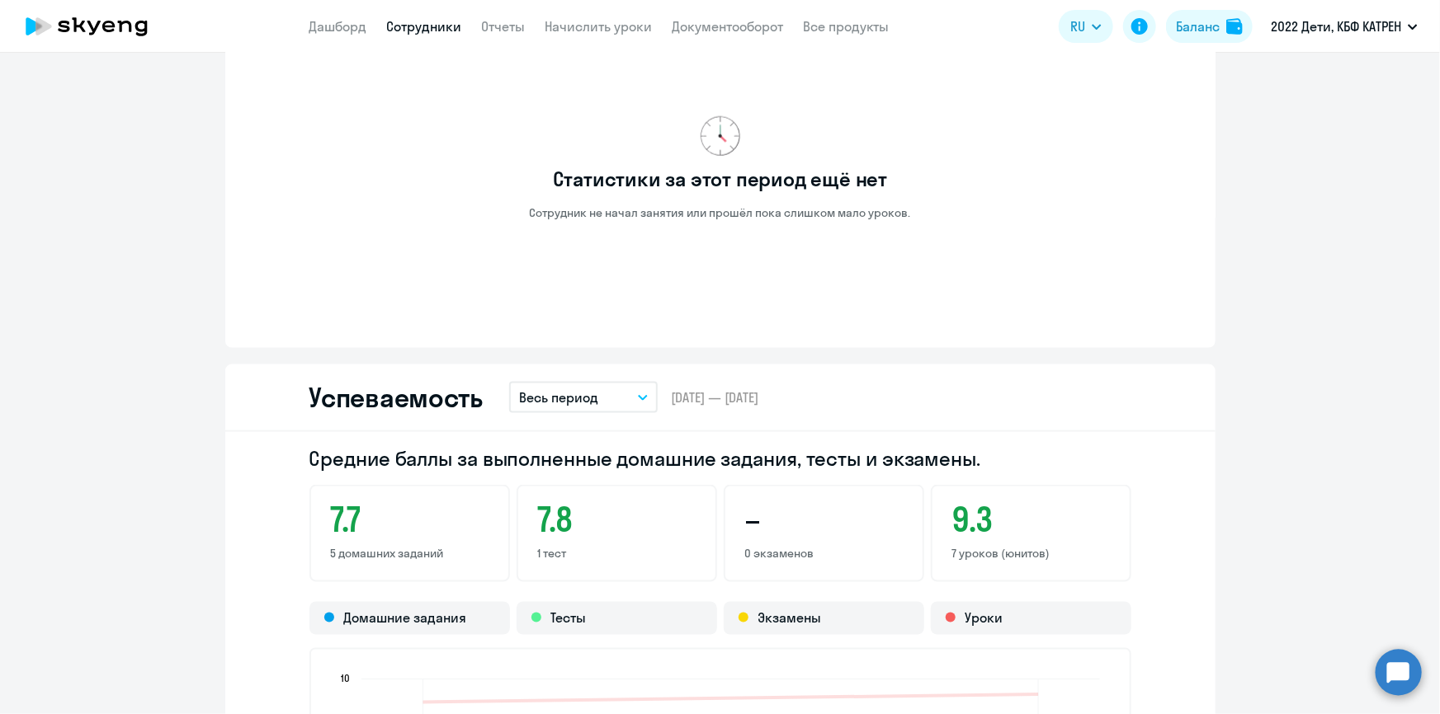
scroll to position [899, 0]
